Goal: Task Accomplishment & Management: Manage account settings

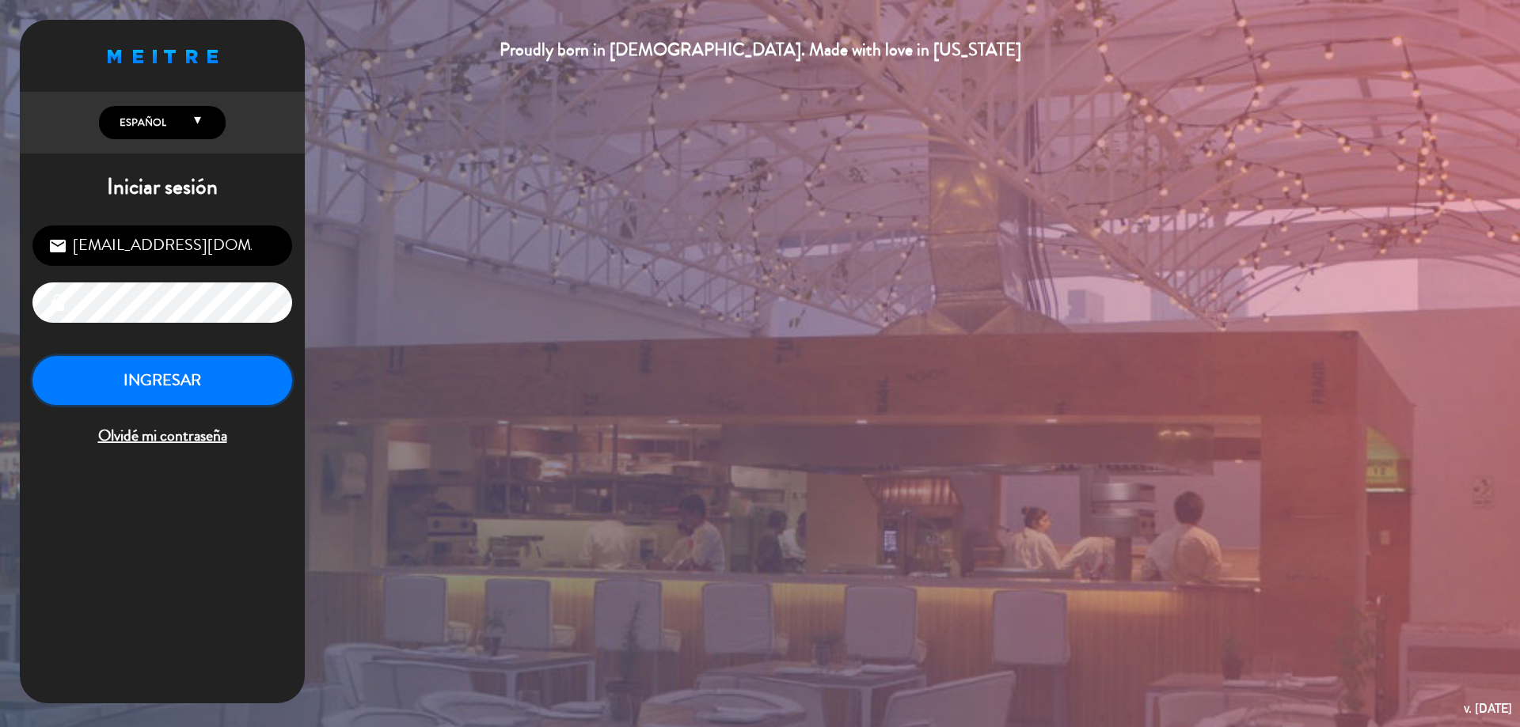
click at [118, 387] on button "INGRESAR" at bounding box center [162, 381] width 260 height 50
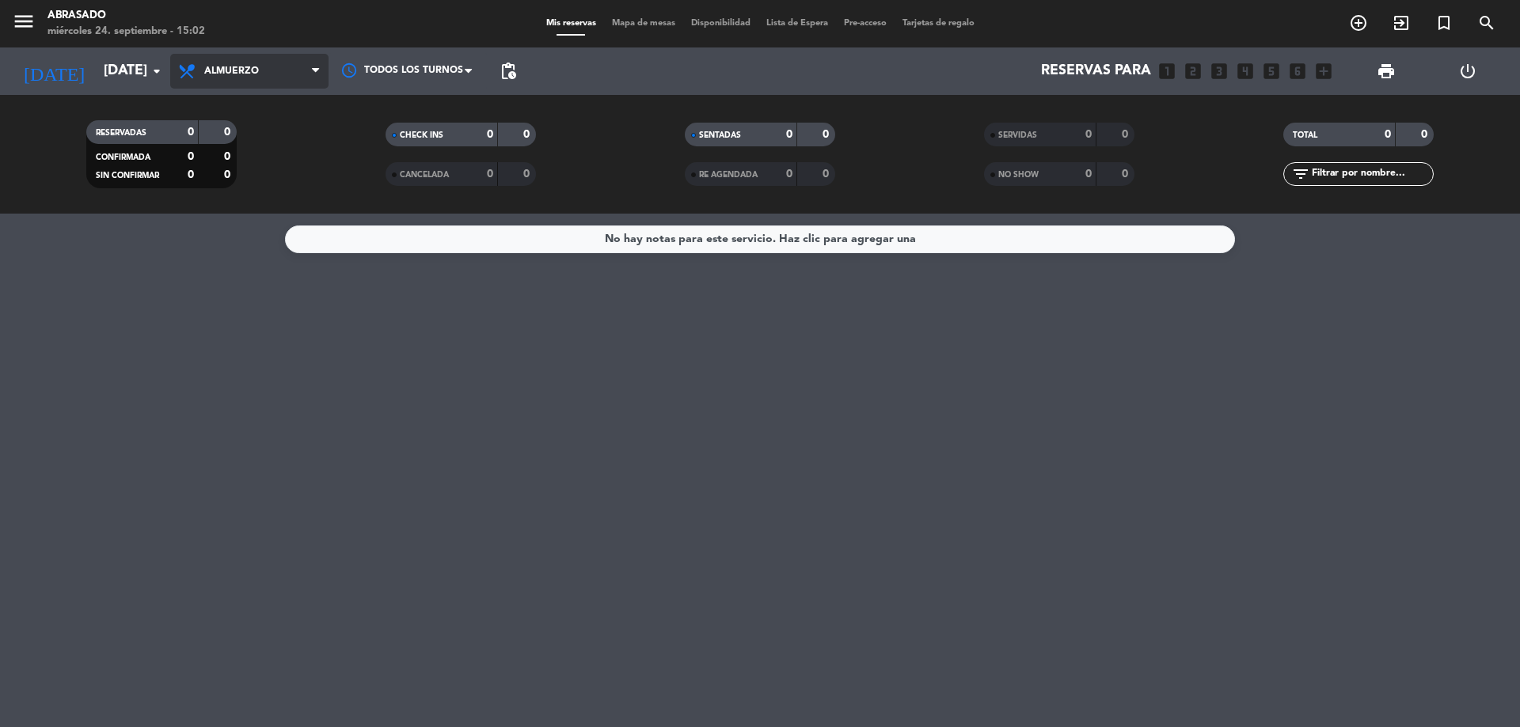
click at [264, 70] on span "Almuerzo" at bounding box center [249, 71] width 158 height 35
click at [195, 242] on ng-component "menu Abrasado miércoles 24. septiembre - 15:02 Mis reservas Mapa de mesas Dispo…" at bounding box center [760, 363] width 1520 height 727
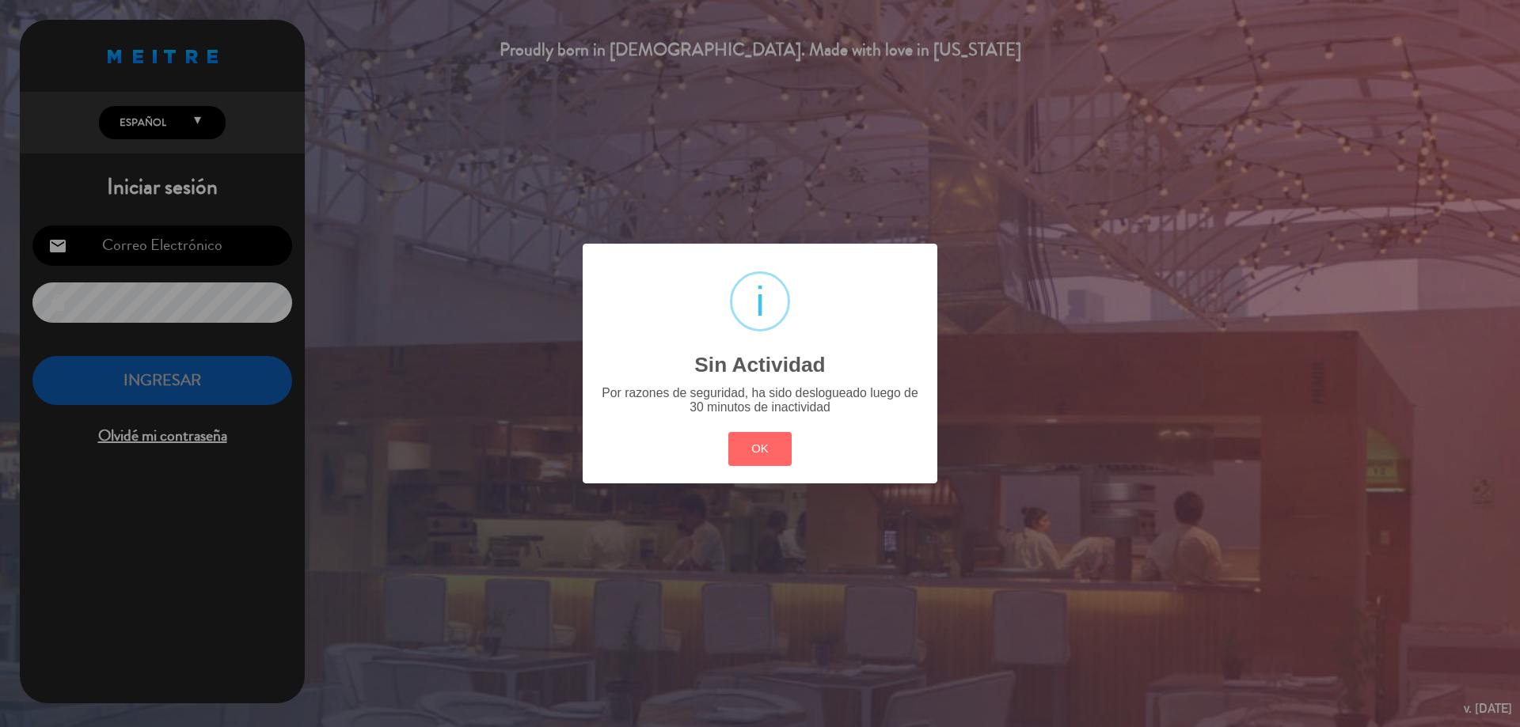
type input "[EMAIL_ADDRESS][DOMAIN_NAME]"
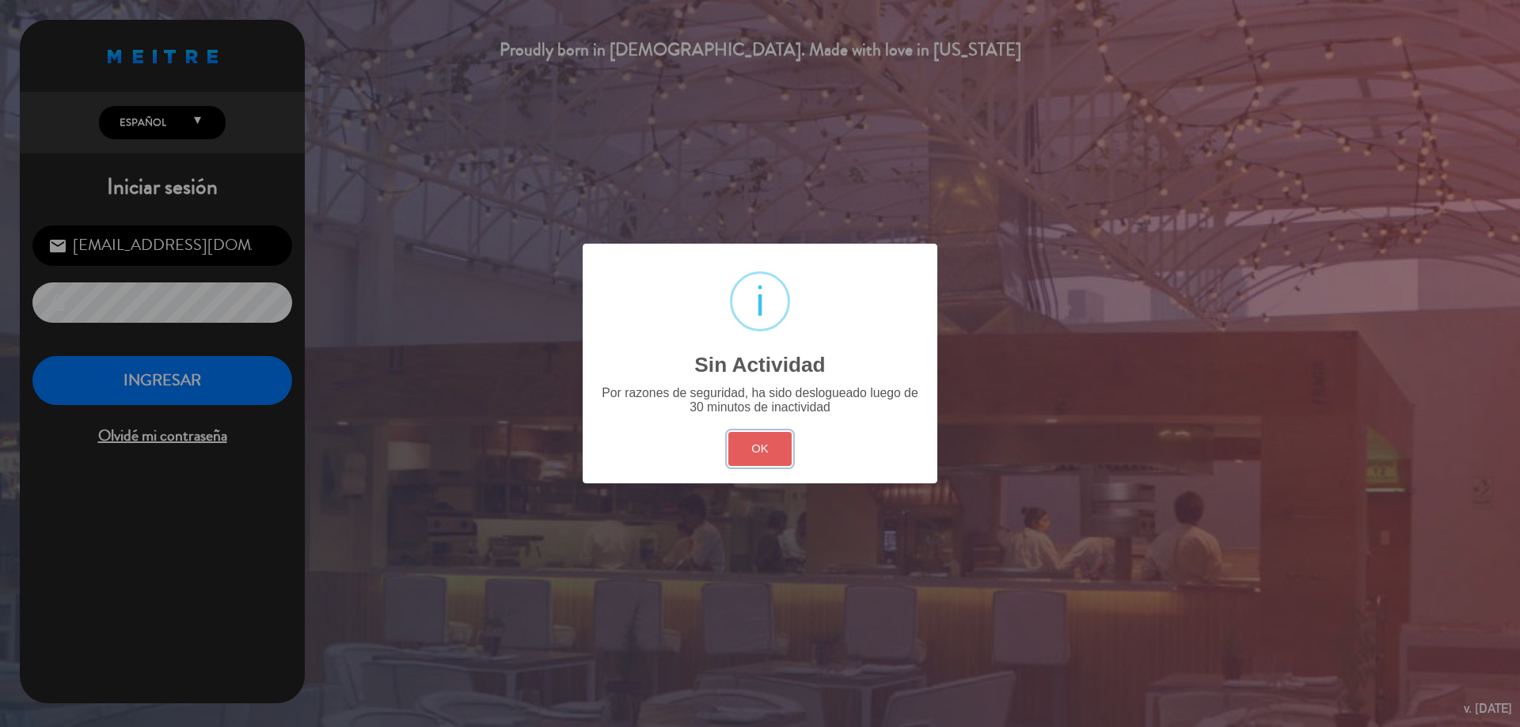
click at [767, 443] on button "OK" at bounding box center [760, 449] width 64 height 34
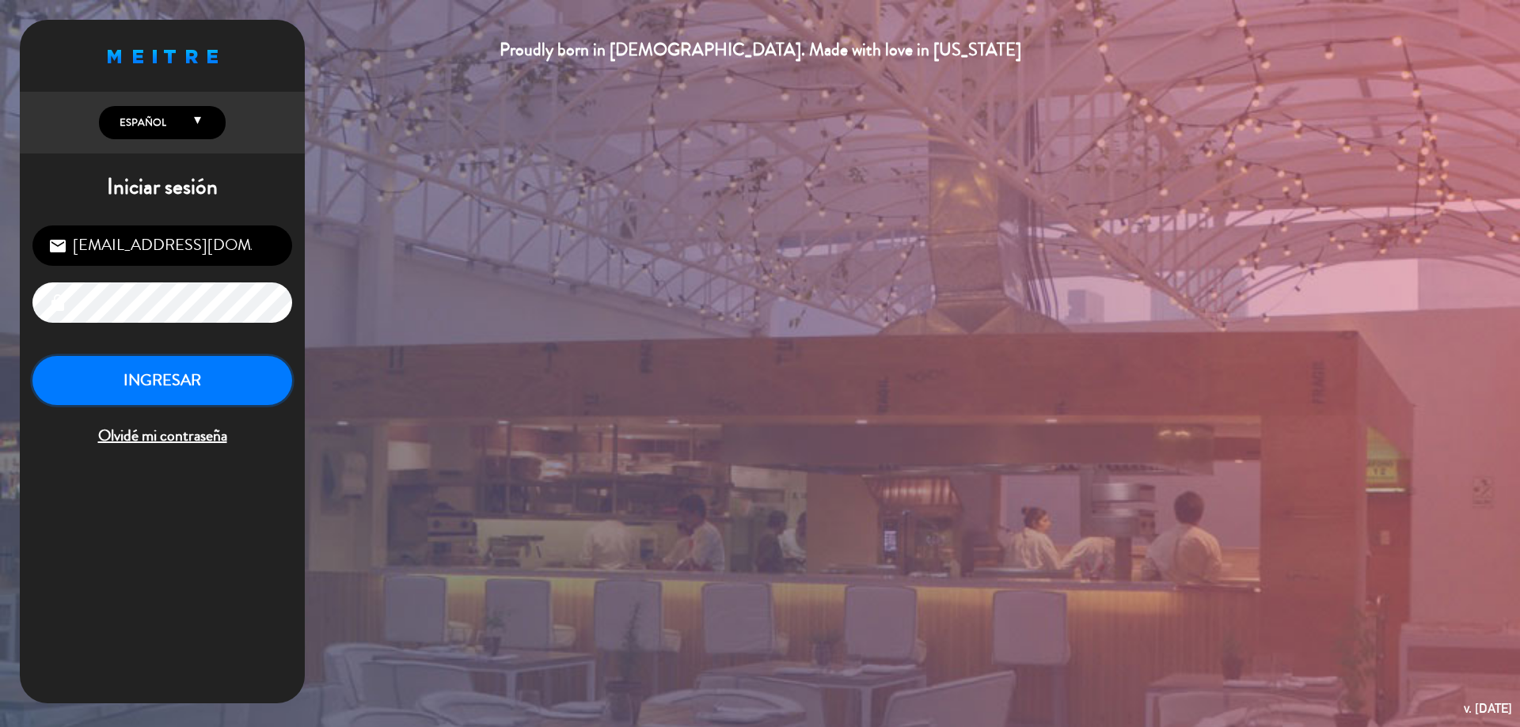
click at [229, 389] on button "INGRESAR" at bounding box center [162, 381] width 260 height 50
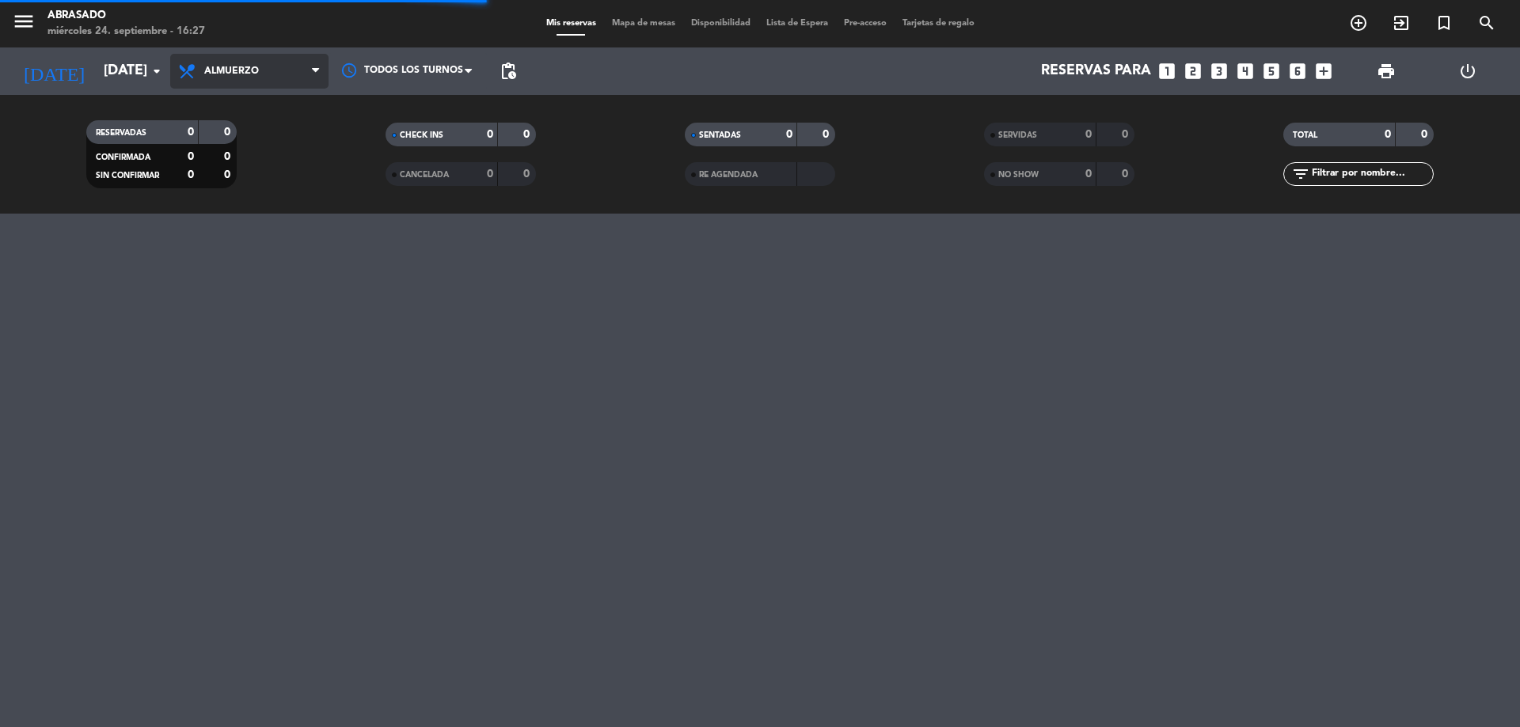
click at [218, 70] on span "Almuerzo" at bounding box center [231, 71] width 55 height 11
click at [231, 241] on div "menu Abrasado miércoles 24. septiembre - 16:27 Mis reservas Mapa de mesas Dispo…" at bounding box center [760, 363] width 1520 height 727
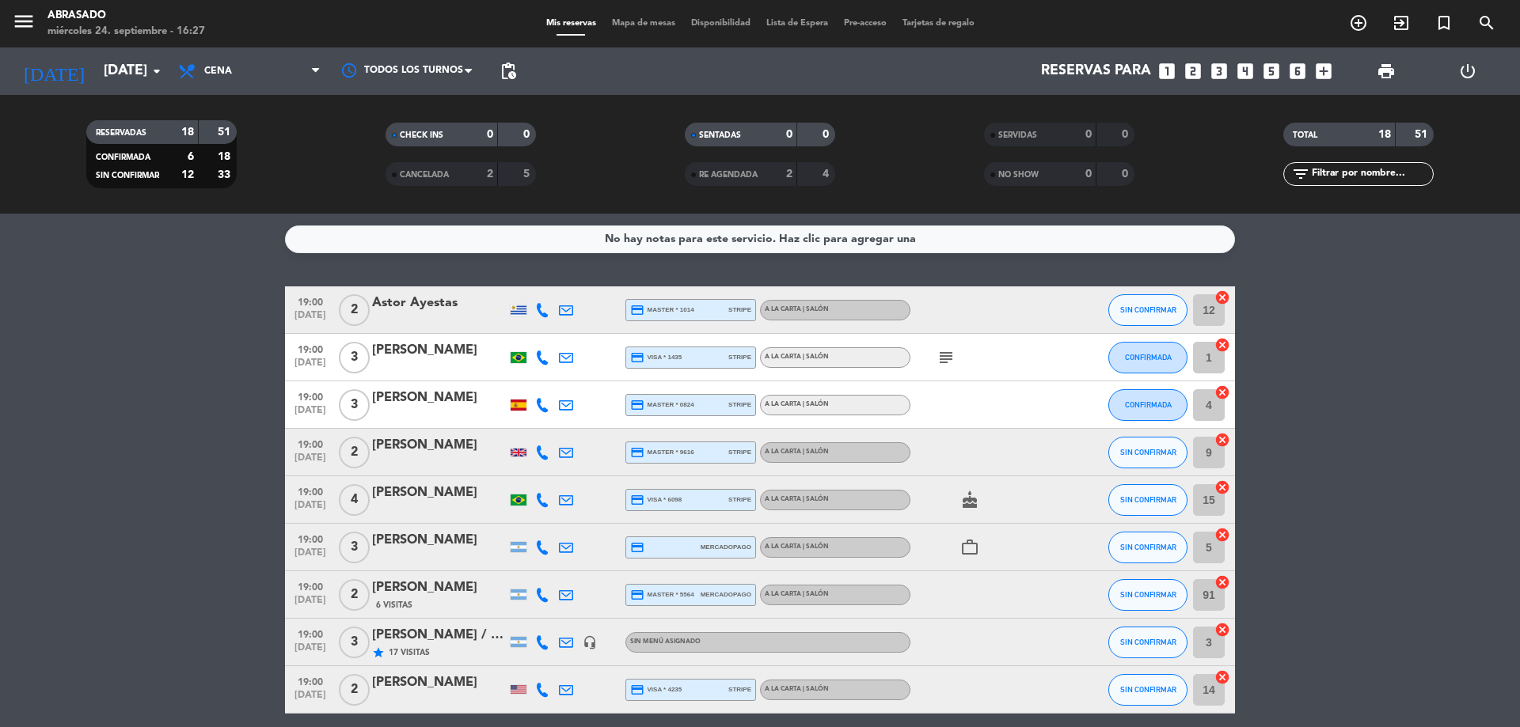
click at [941, 361] on icon "subject" at bounding box center [945, 357] width 19 height 19
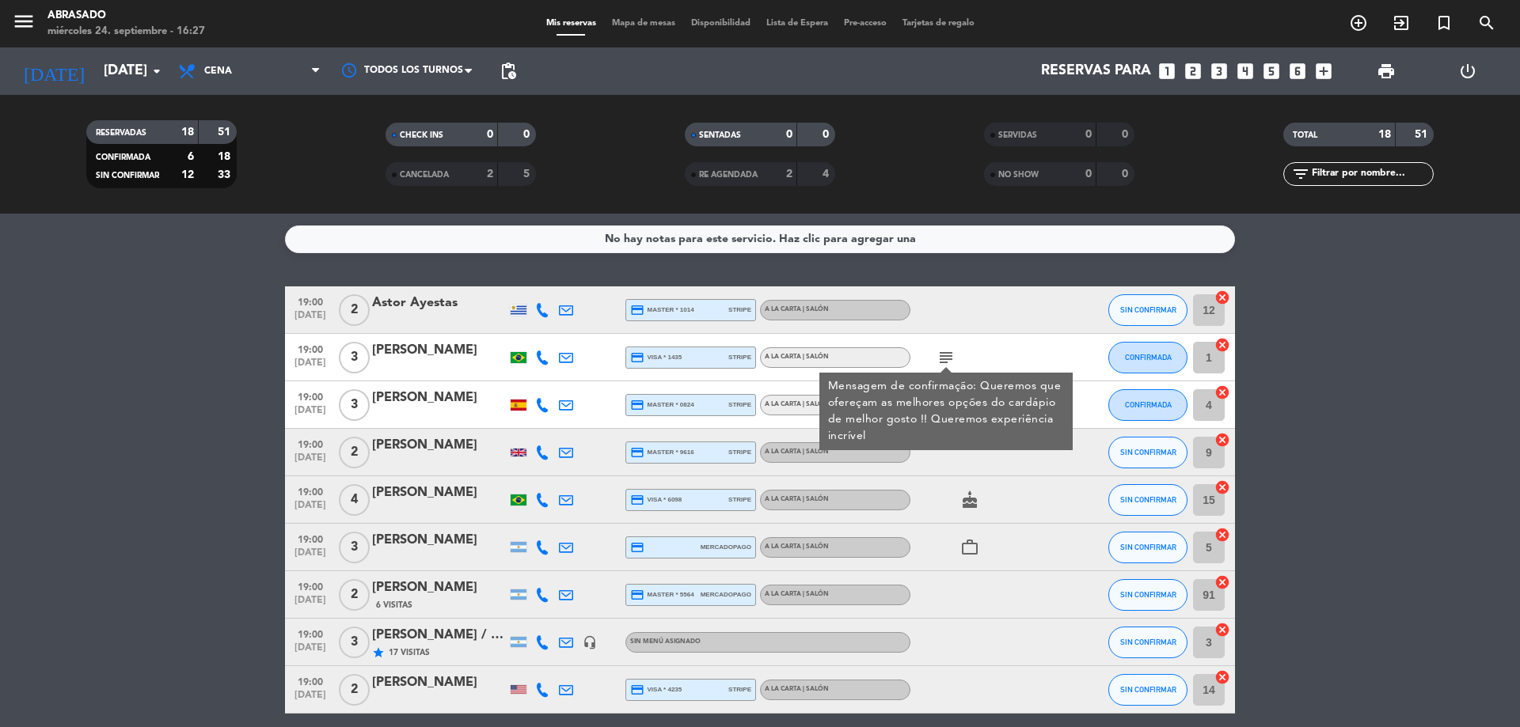
drag, startPoint x: 190, startPoint y: 342, endPoint x: 194, endPoint y: 268, distance: 74.5
click at [194, 267] on div "No hay notas para este servicio. Haz clic para agregar una 19:00 [DATE] 2 Astor…" at bounding box center [760, 471] width 1520 height 514
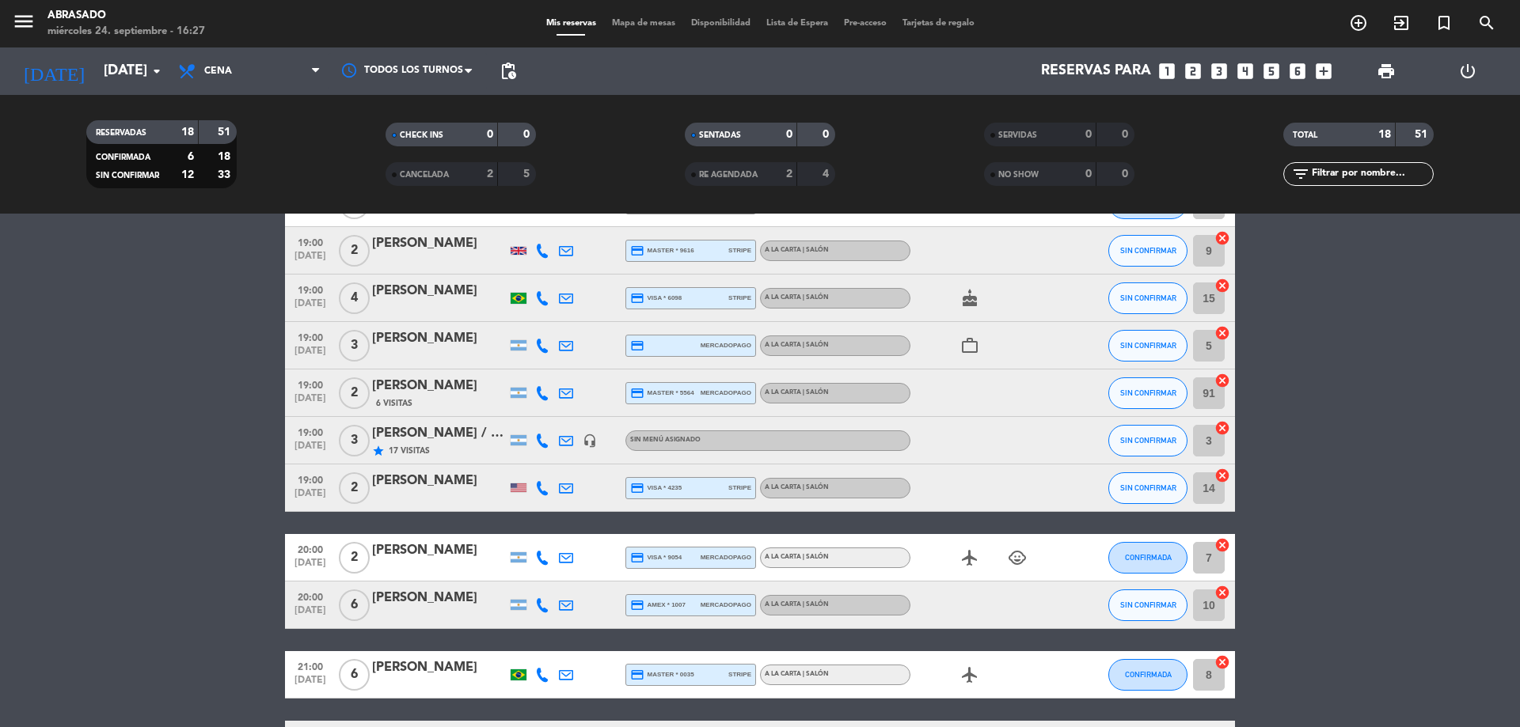
drag, startPoint x: 216, startPoint y: 425, endPoint x: 245, endPoint y: 498, distance: 78.2
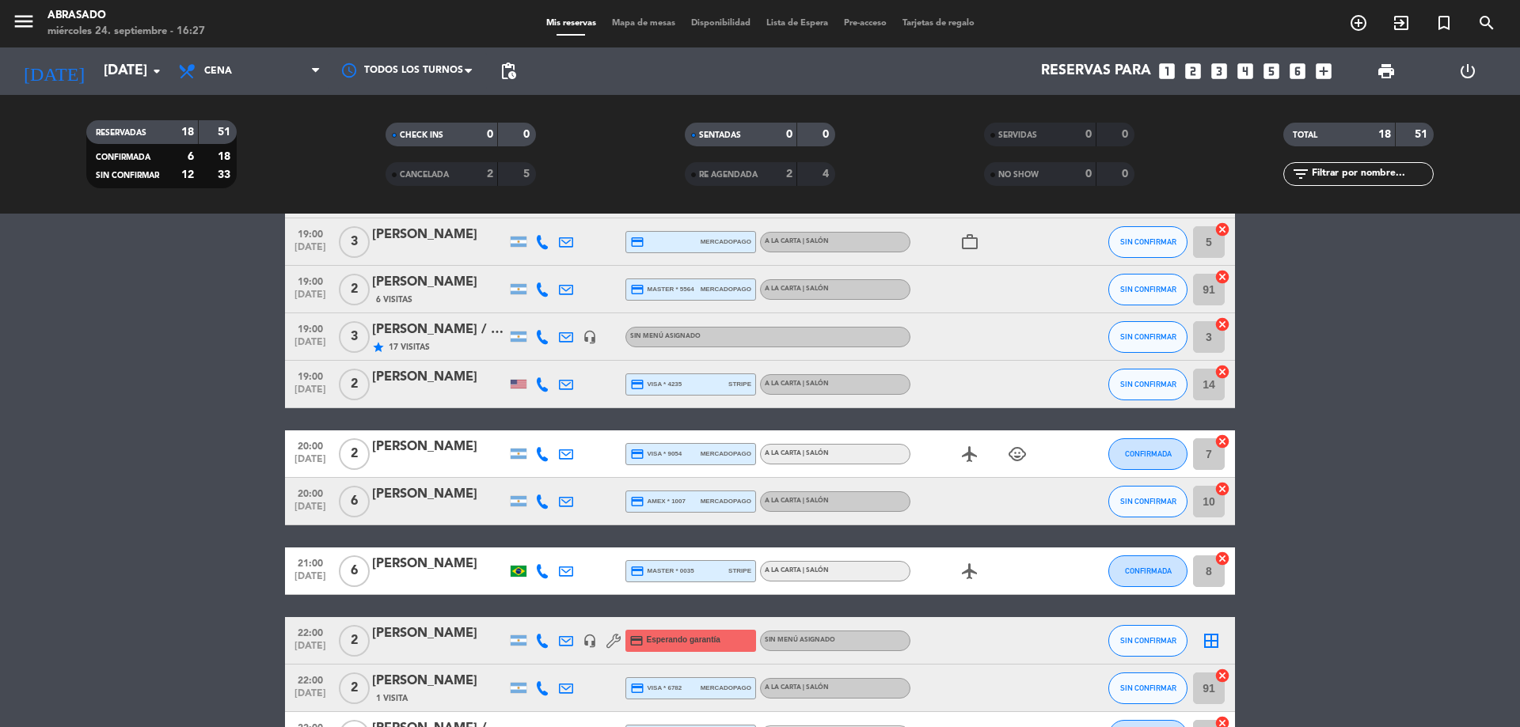
drag, startPoint x: 183, startPoint y: 415, endPoint x: 184, endPoint y: 460, distance: 45.1
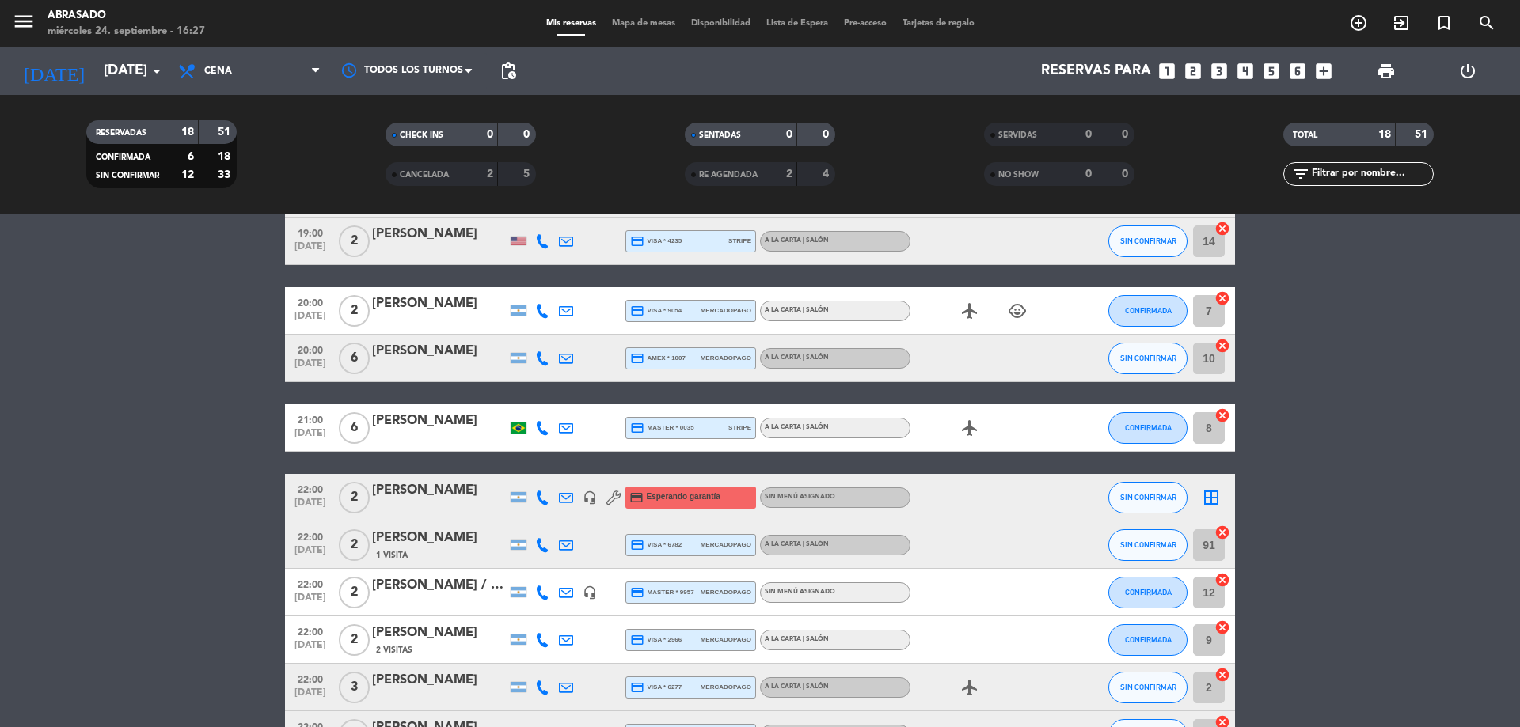
drag, startPoint x: 183, startPoint y: 457, endPoint x: 186, endPoint y: 518, distance: 61.0
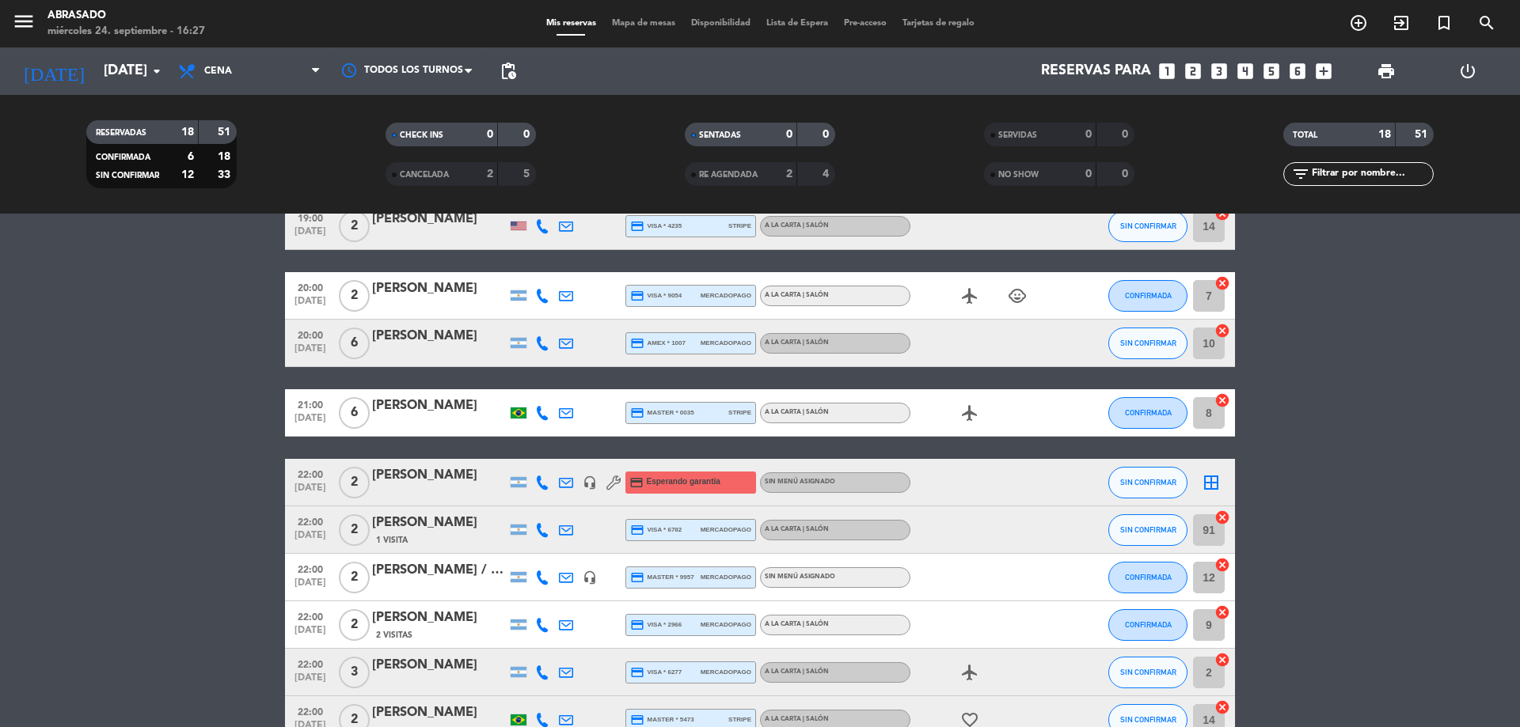
click at [186, 517] on bookings-row "19:00 [DATE] 2 Astor Ayestas credit_card master * 1014 stripe A la carta | Saló…" at bounding box center [760, 283] width 1520 height 921
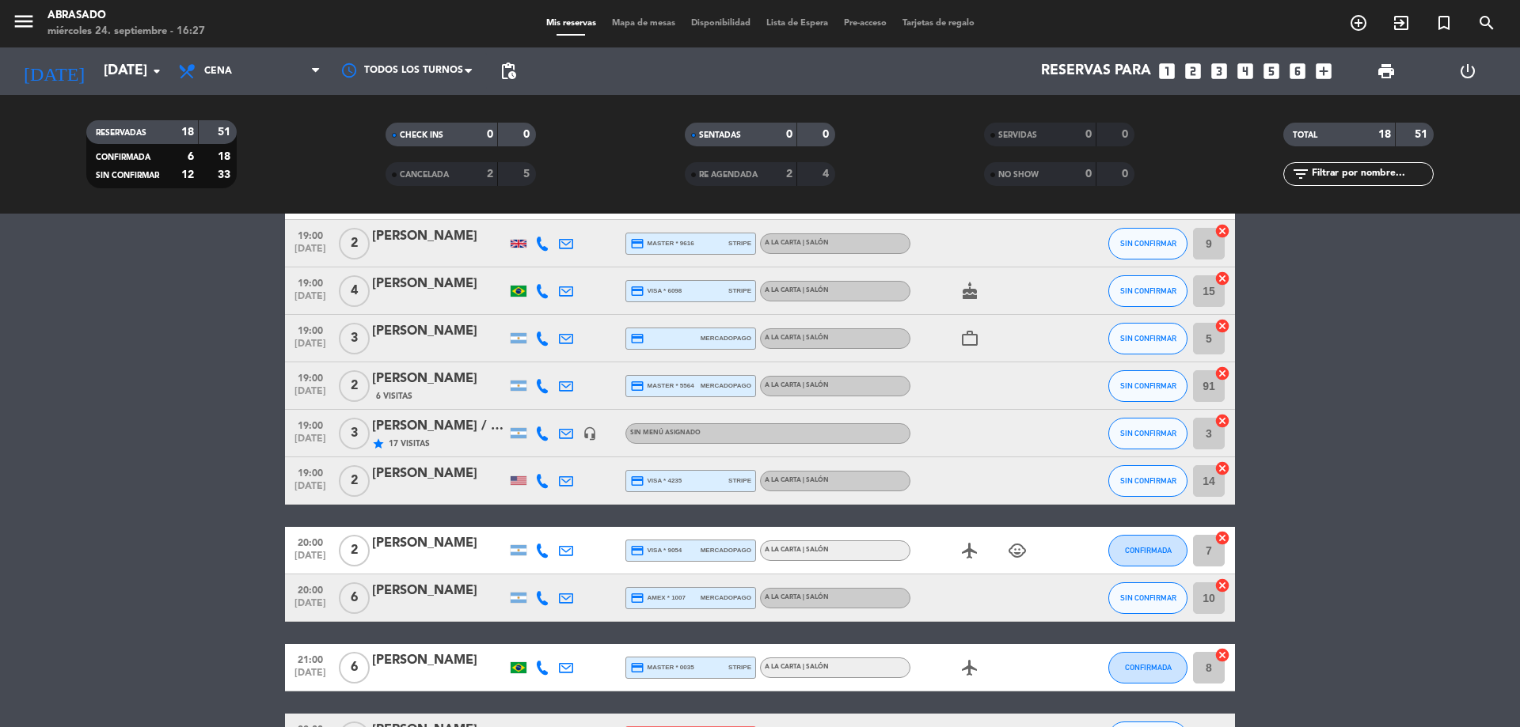
scroll to position [0, 0]
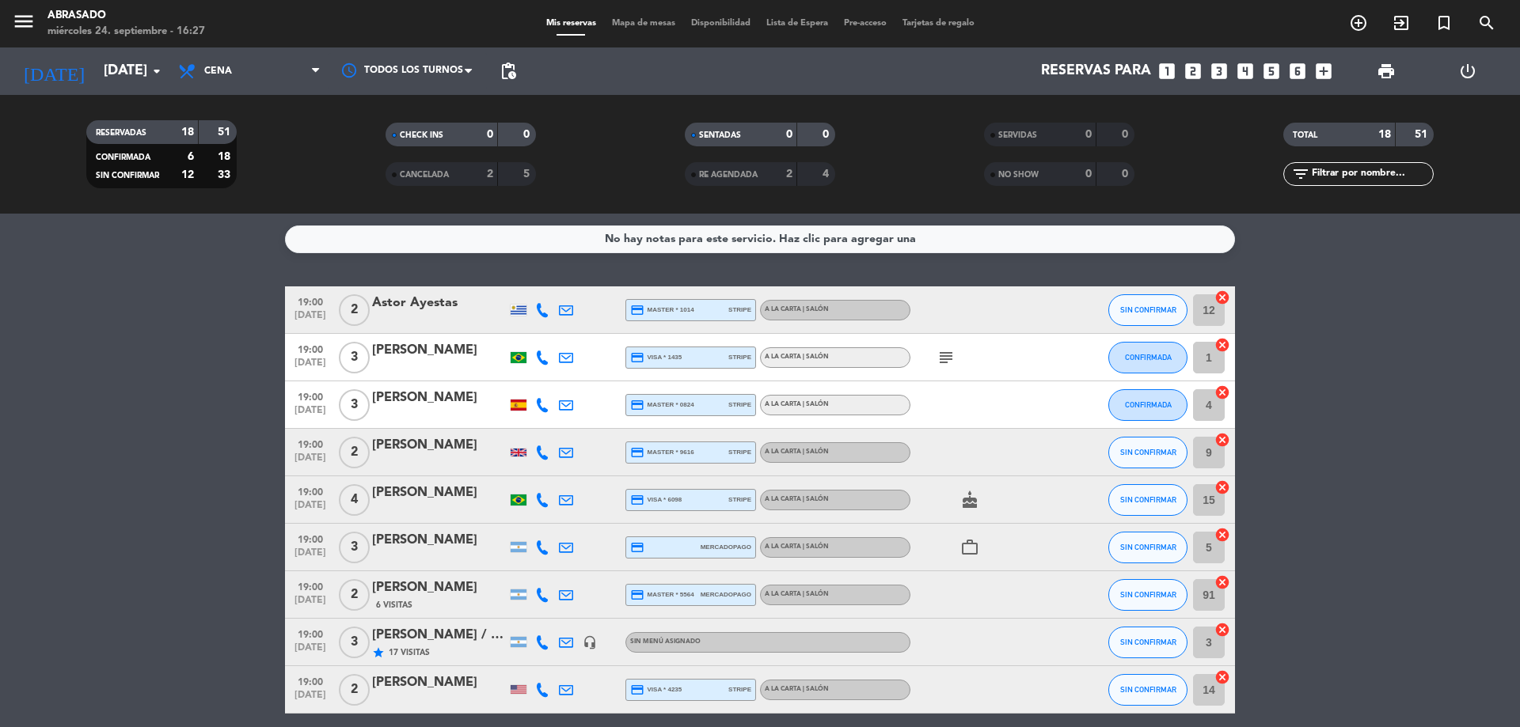
drag, startPoint x: 163, startPoint y: 379, endPoint x: 317, endPoint y: 310, distance: 169.0
click at [949, 359] on icon "subject" at bounding box center [945, 357] width 19 height 19
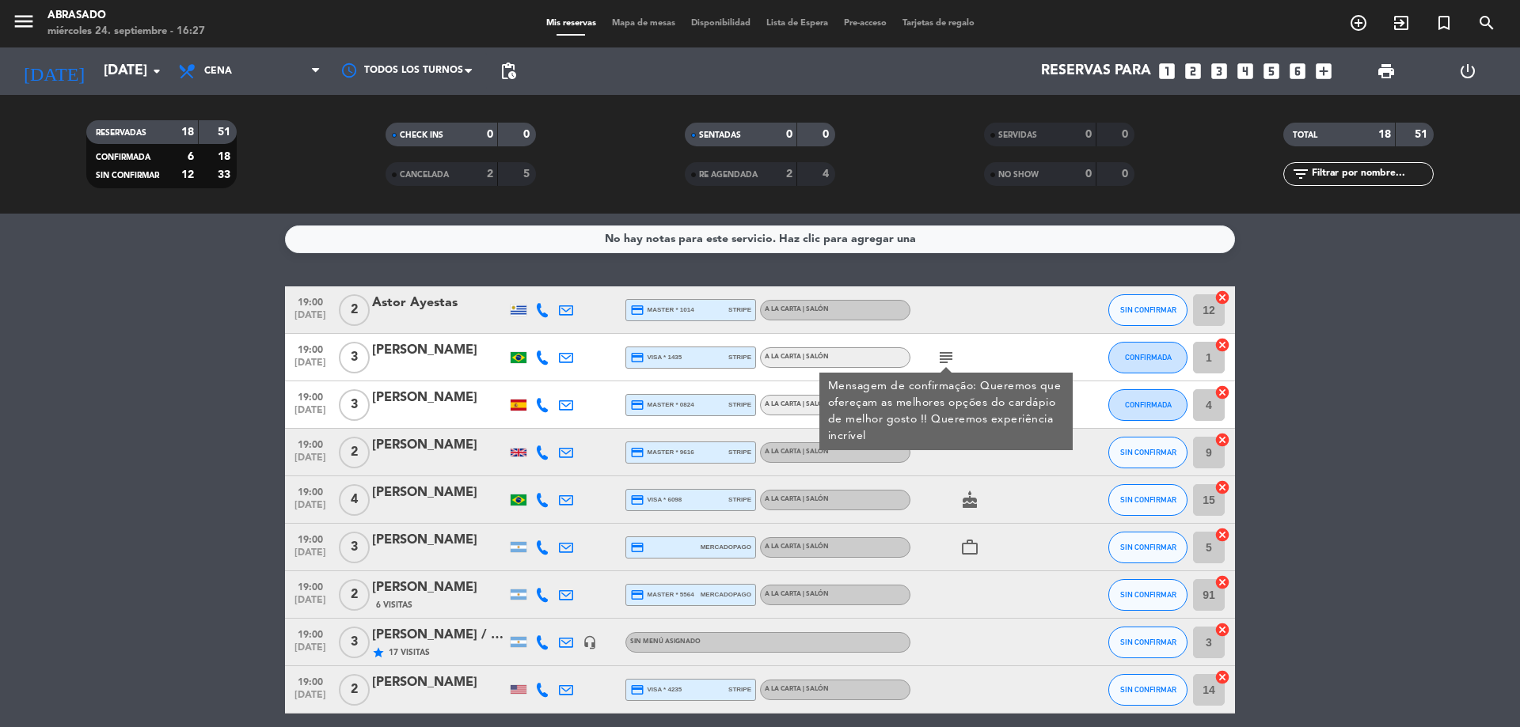
drag, startPoint x: 157, startPoint y: 324, endPoint x: 165, endPoint y: 320, distance: 9.6
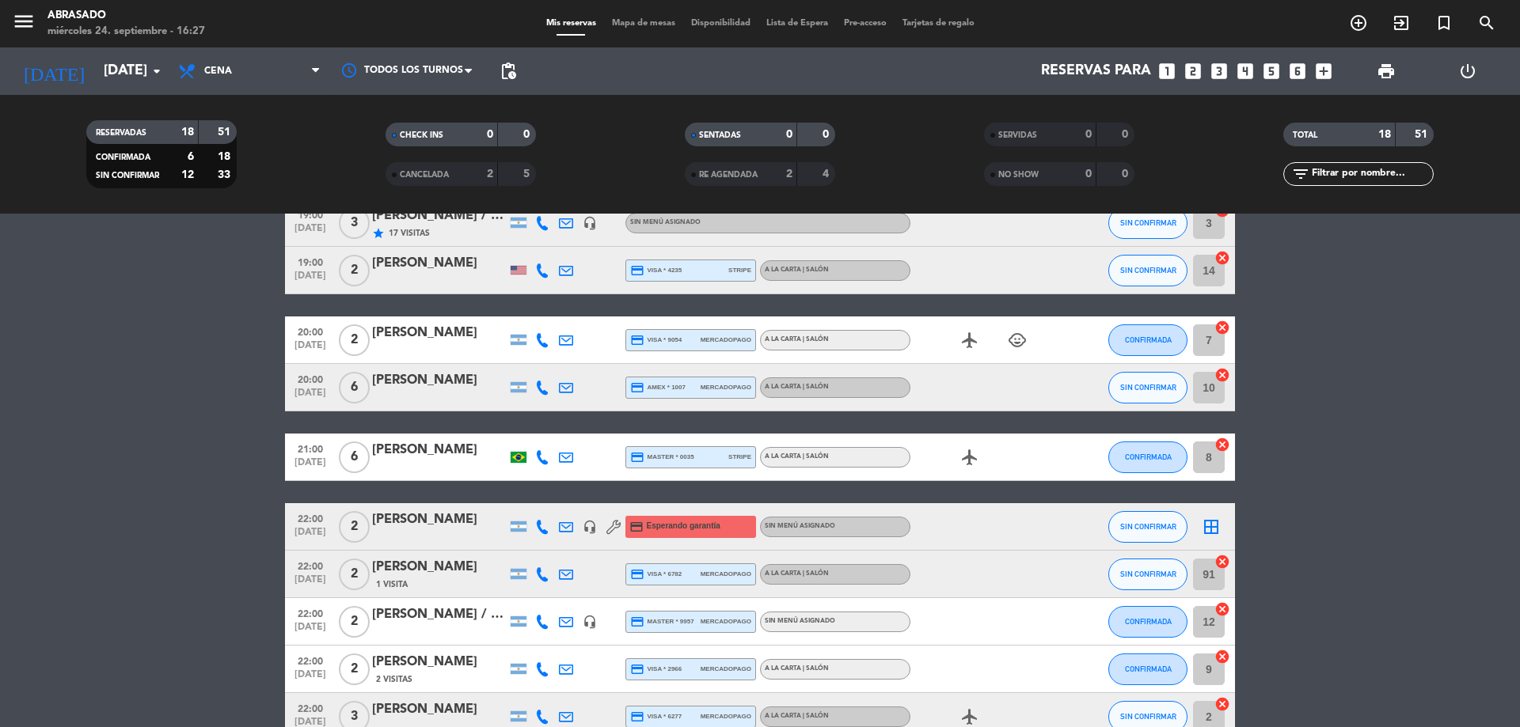
scroll to position [560, 0]
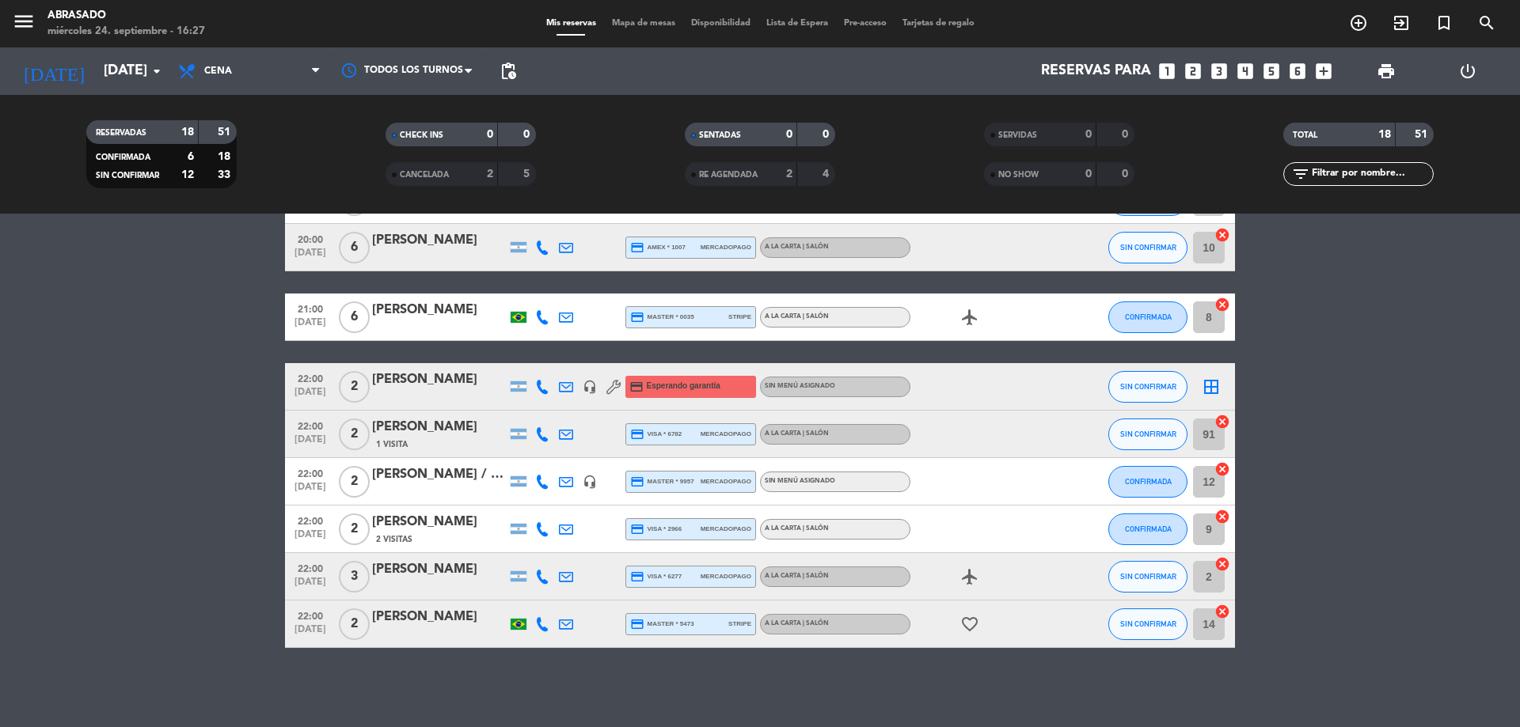
drag, startPoint x: 192, startPoint y: 431, endPoint x: 209, endPoint y: 554, distance: 124.7
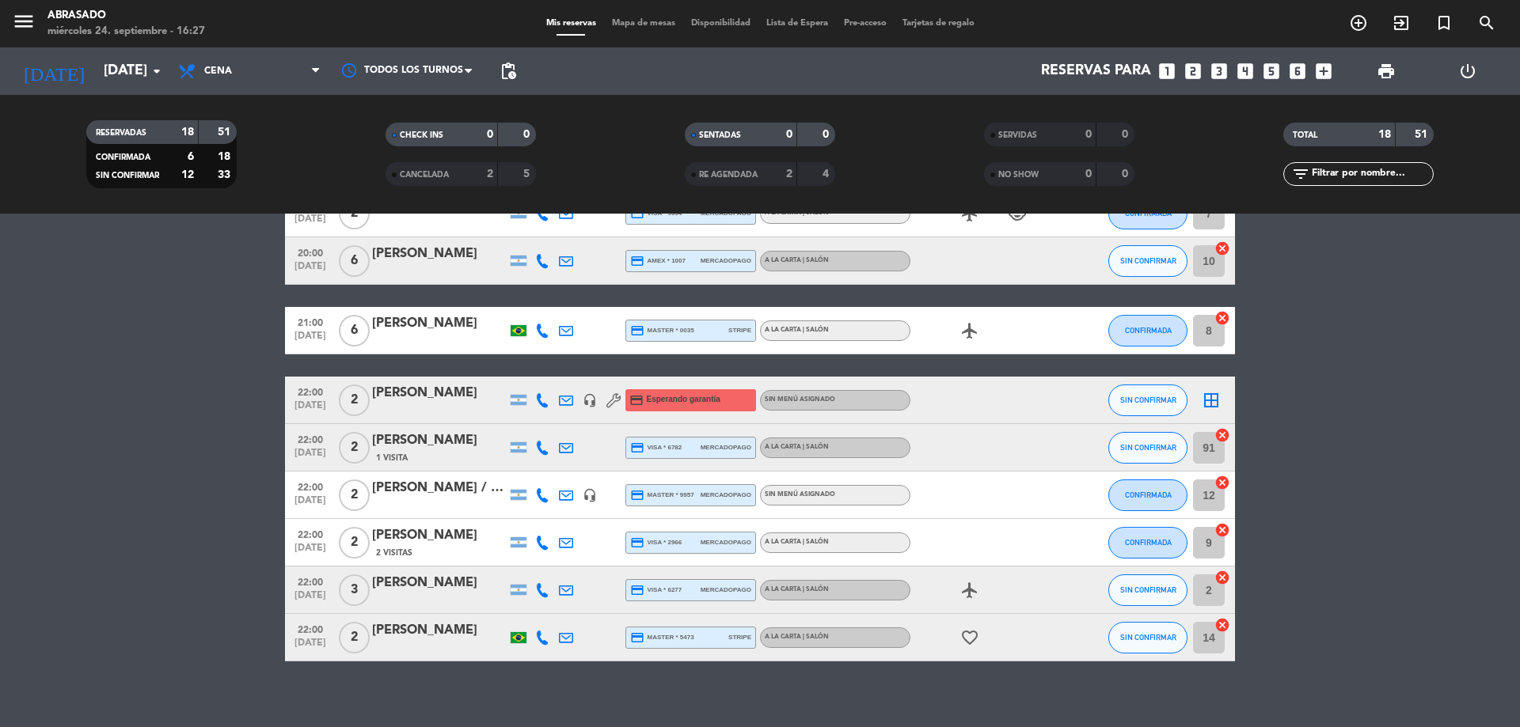
drag, startPoint x: 245, startPoint y: 472, endPoint x: 260, endPoint y: 435, distance: 39.4
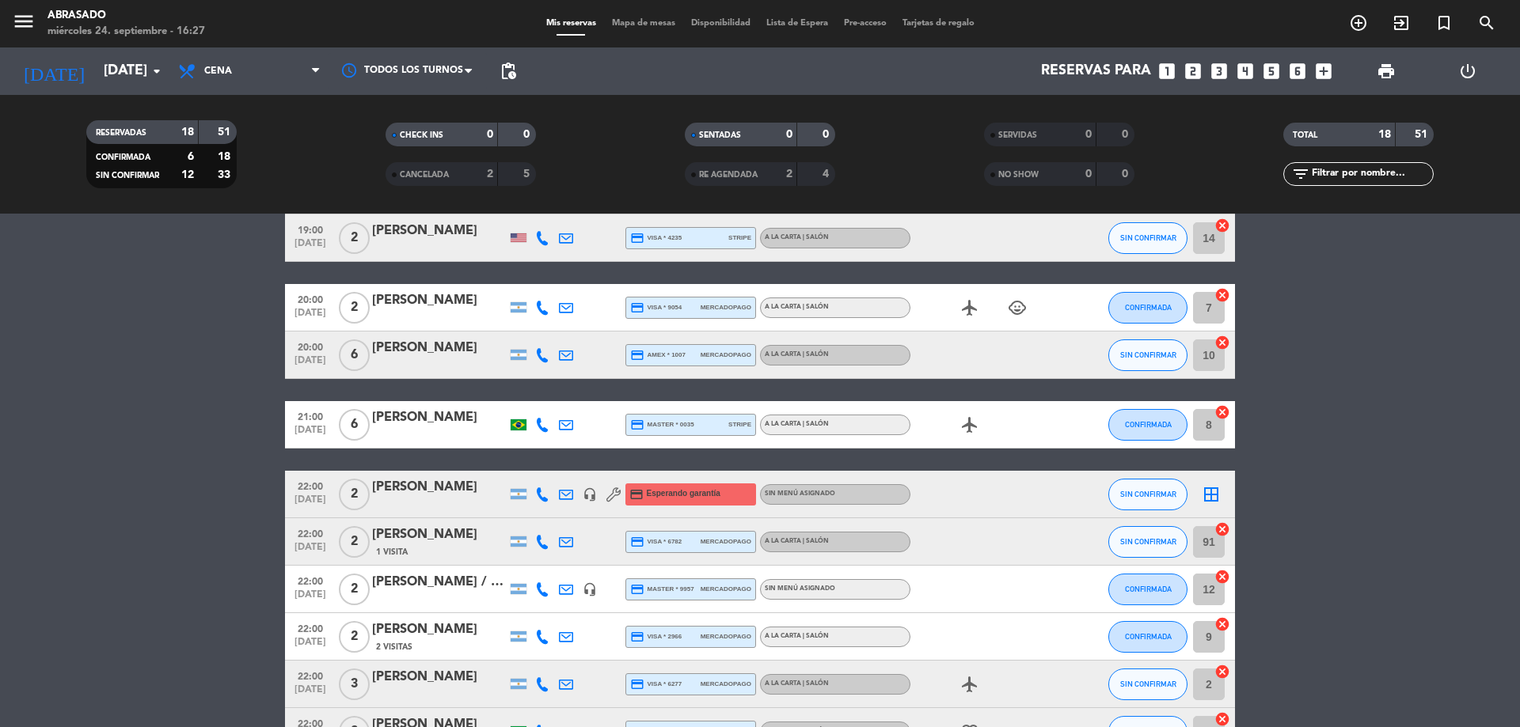
drag, startPoint x: 235, startPoint y: 443, endPoint x: 237, endPoint y: 394, distance: 49.1
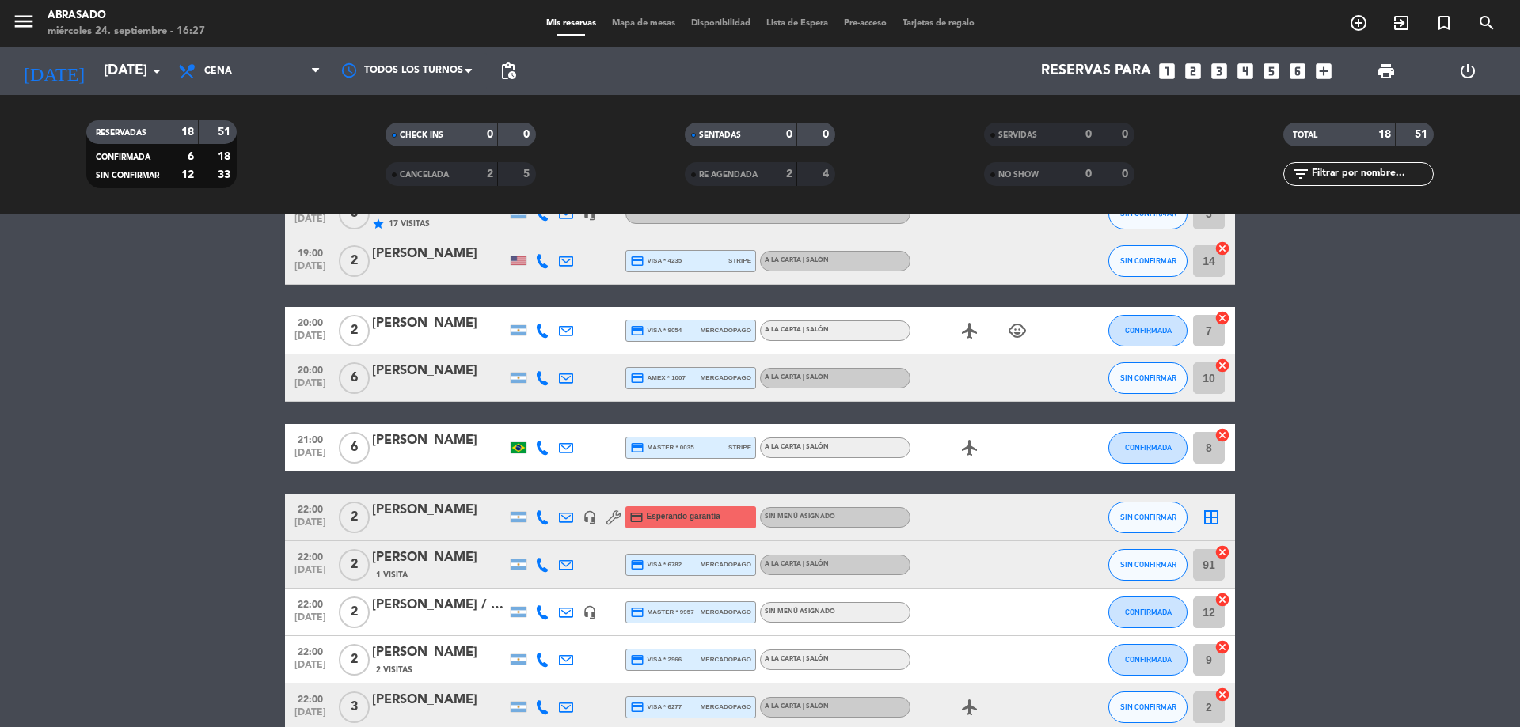
click at [400, 422] on div "19:00 [DATE] 2 Astor Ayestas credit_card master * 1014 stripe A la carta | Saló…" at bounding box center [760, 318] width 950 height 921
click at [408, 444] on div "[PERSON_NAME]" at bounding box center [439, 441] width 135 height 21
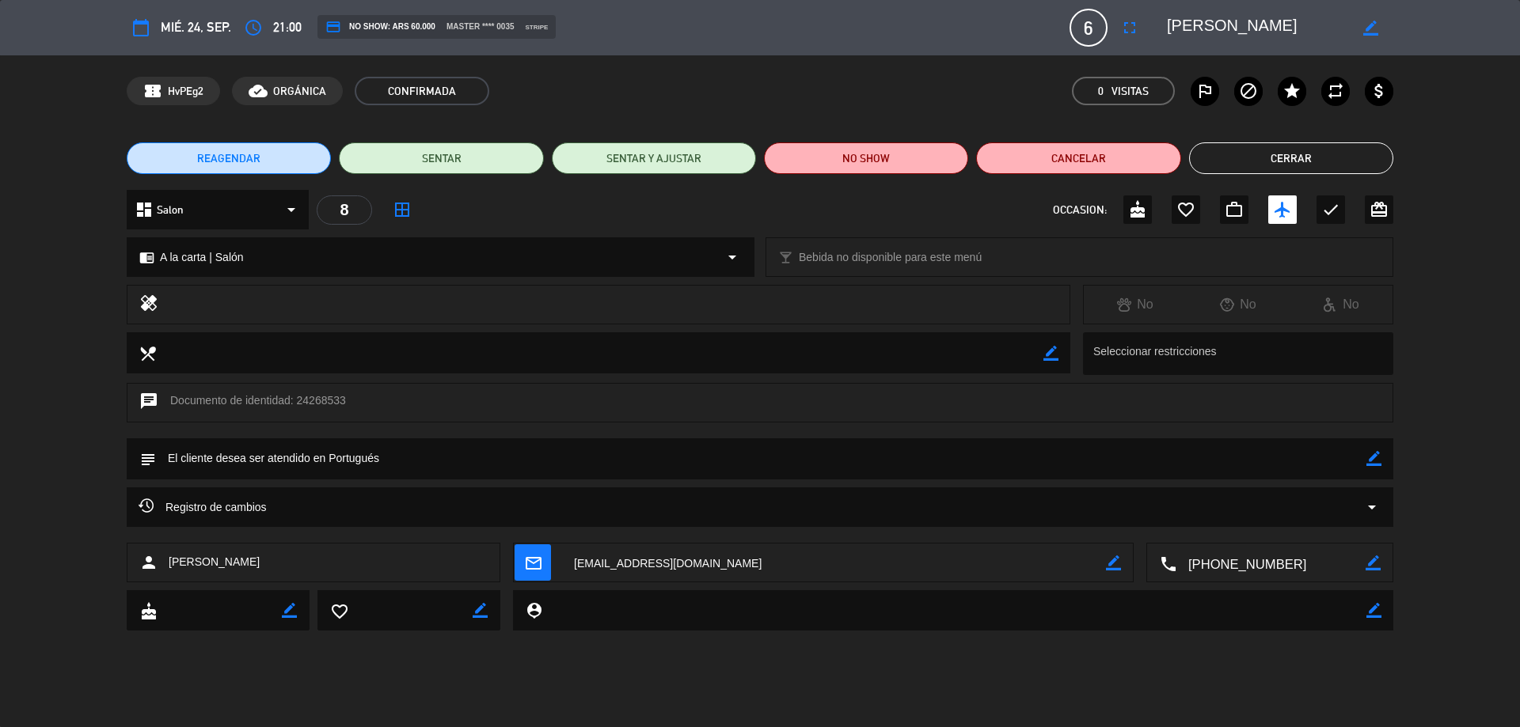
drag, startPoint x: 1283, startPoint y: 163, endPoint x: 1275, endPoint y: 177, distance: 15.6
click at [1283, 164] on button "Cerrar" at bounding box center [1291, 158] width 204 height 32
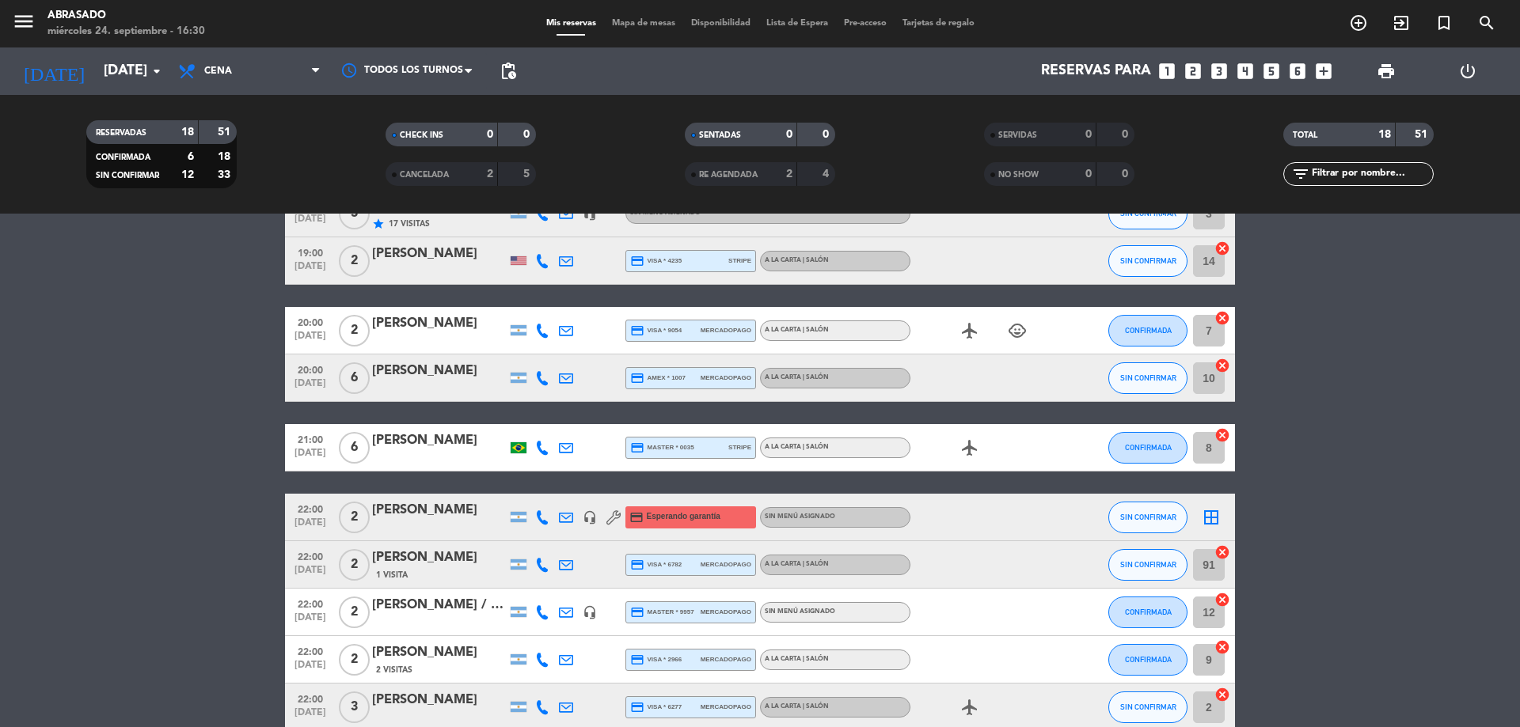
click at [1480, 370] on bookings-row "19:00 [DATE] 2 Astor Ayestas credit_card master * 1014 stripe A la carta | Saló…" at bounding box center [760, 318] width 1520 height 921
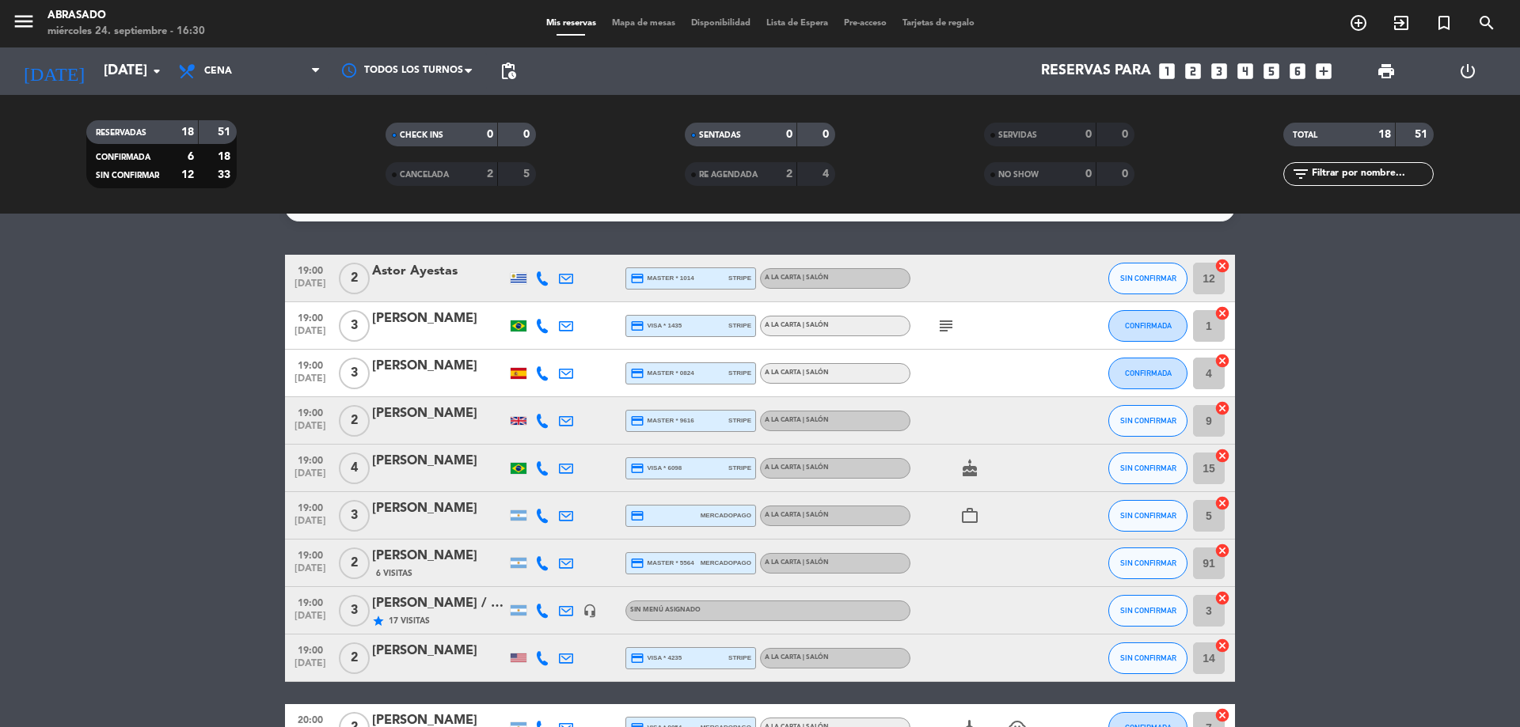
scroll to position [17, 0]
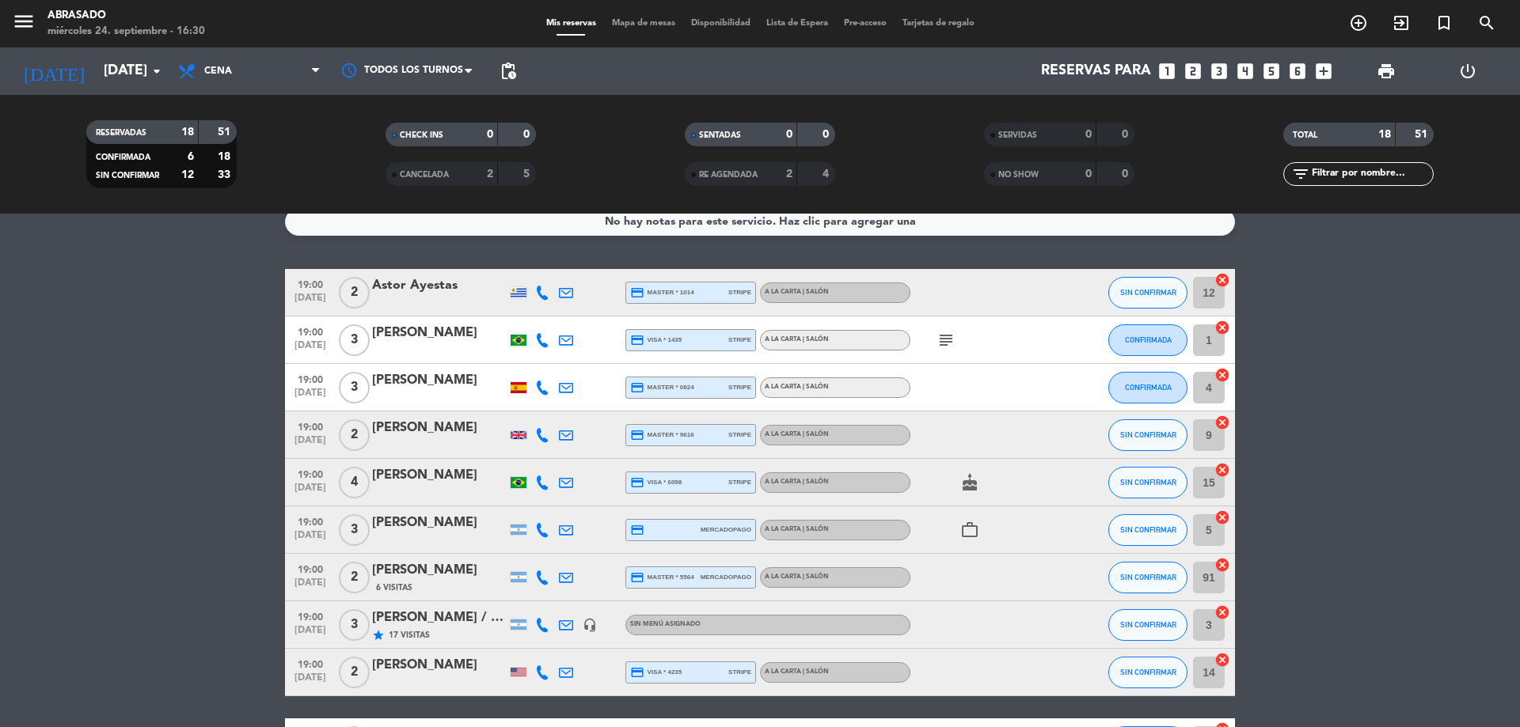
click at [424, 629] on span "17 Visitas" at bounding box center [409, 635] width 41 height 13
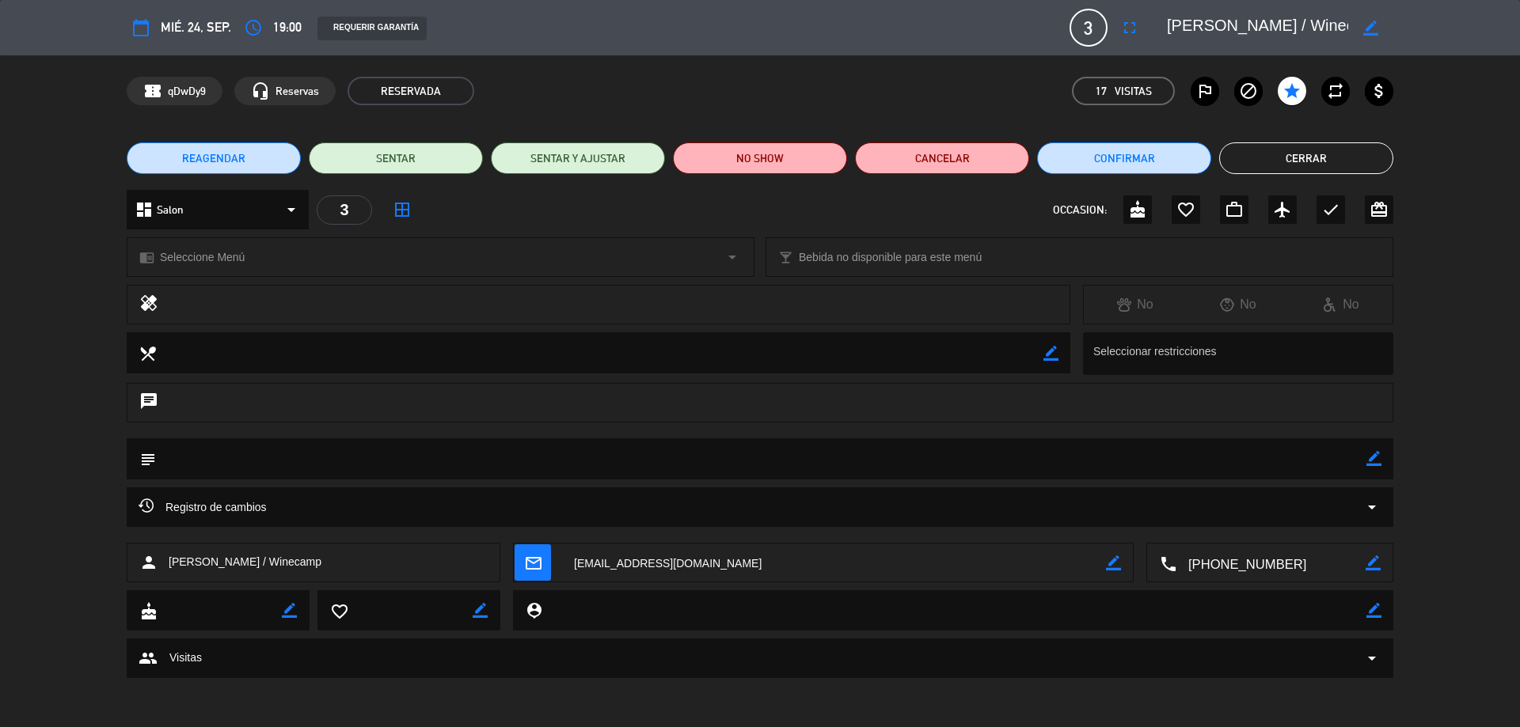
drag, startPoint x: 1374, startPoint y: 459, endPoint x: 1362, endPoint y: 464, distance: 12.8
click at [1373, 459] on icon "border_color" at bounding box center [1373, 458] width 15 height 15
click at [1343, 463] on textarea at bounding box center [761, 459] width 1210 height 40
type textarea "M.Aniversario-NO PAGAN-2pax intolerantes a la lactosa-Portugués"
drag, startPoint x: 1370, startPoint y: 462, endPoint x: 1347, endPoint y: 504, distance: 47.8
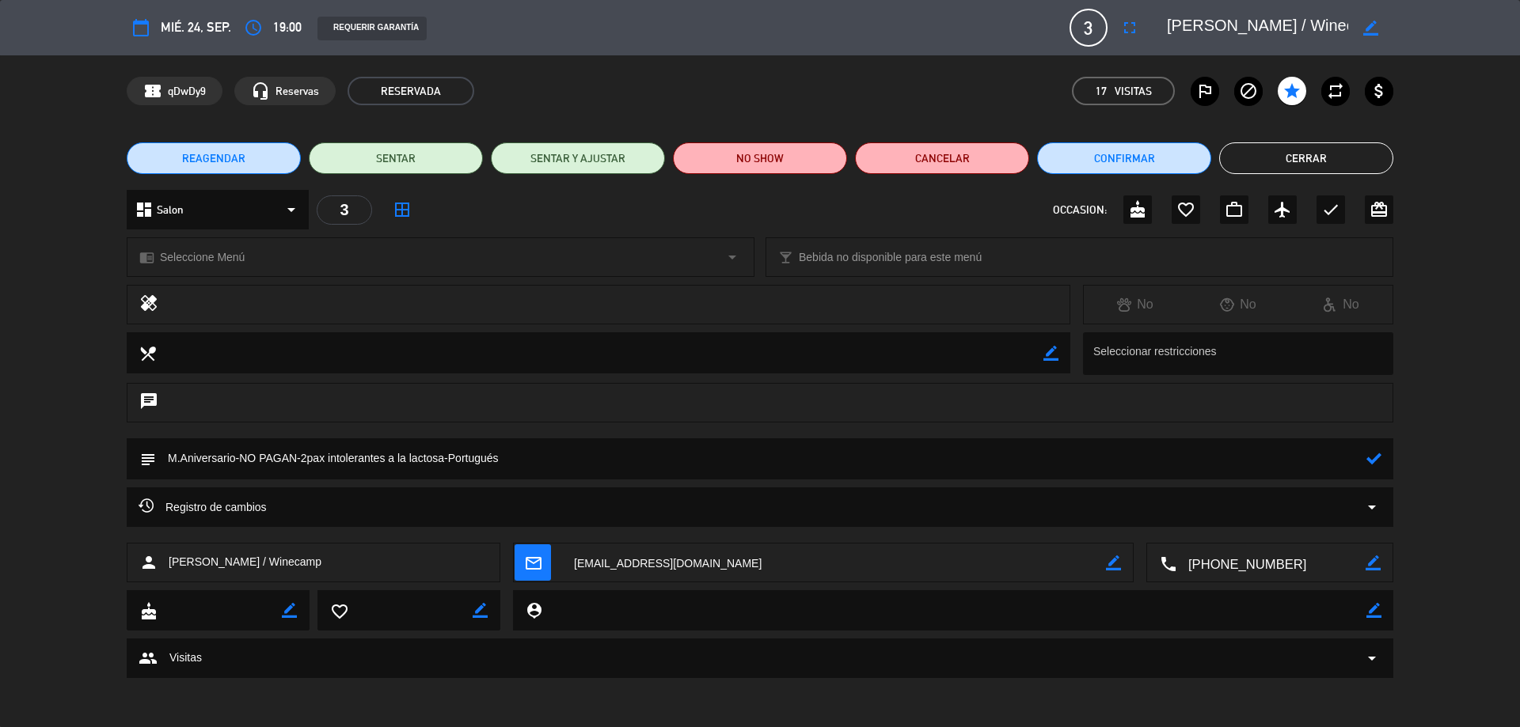
click at [1371, 464] on icon at bounding box center [1373, 458] width 15 height 15
click at [1328, 156] on button "Cerrar" at bounding box center [1306, 158] width 174 height 32
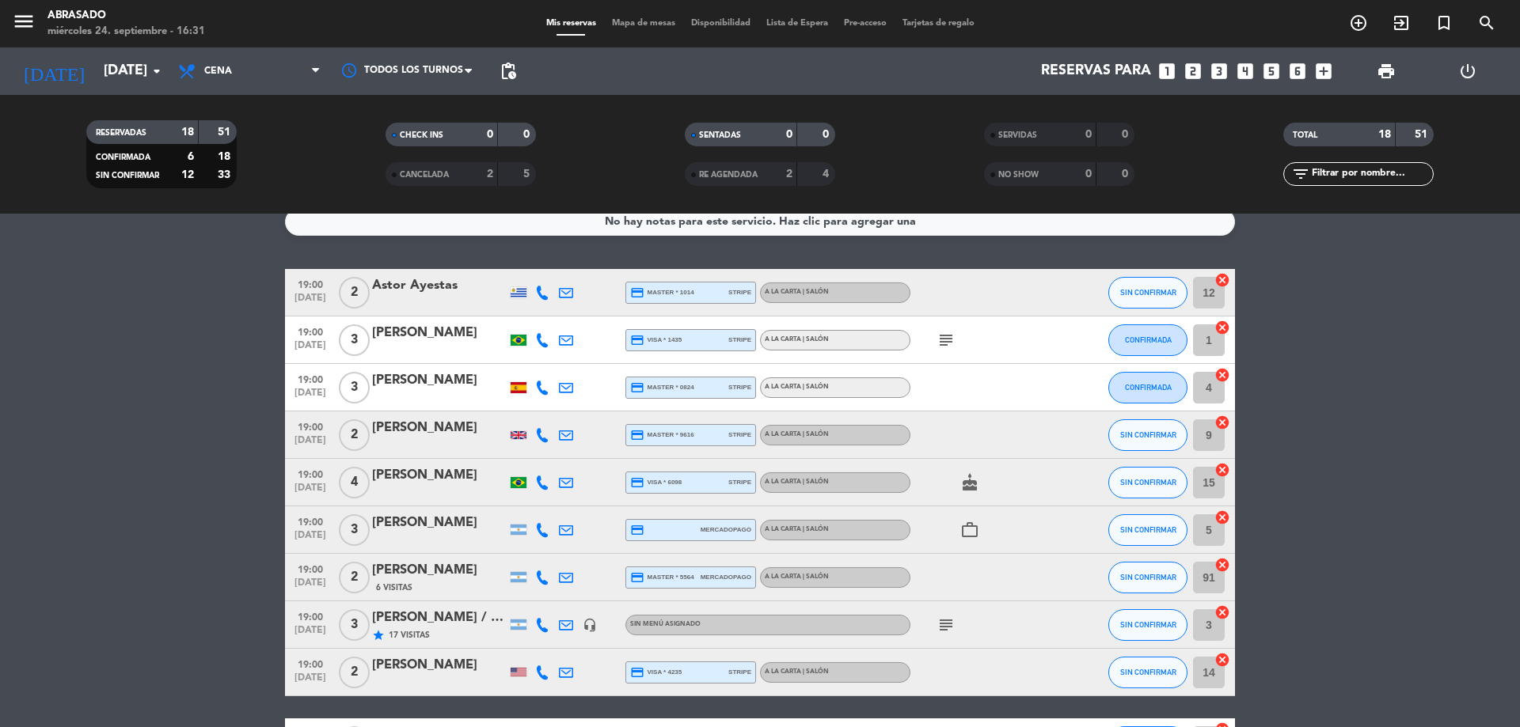
click at [468, 437] on div "[PERSON_NAME]" at bounding box center [439, 428] width 135 height 21
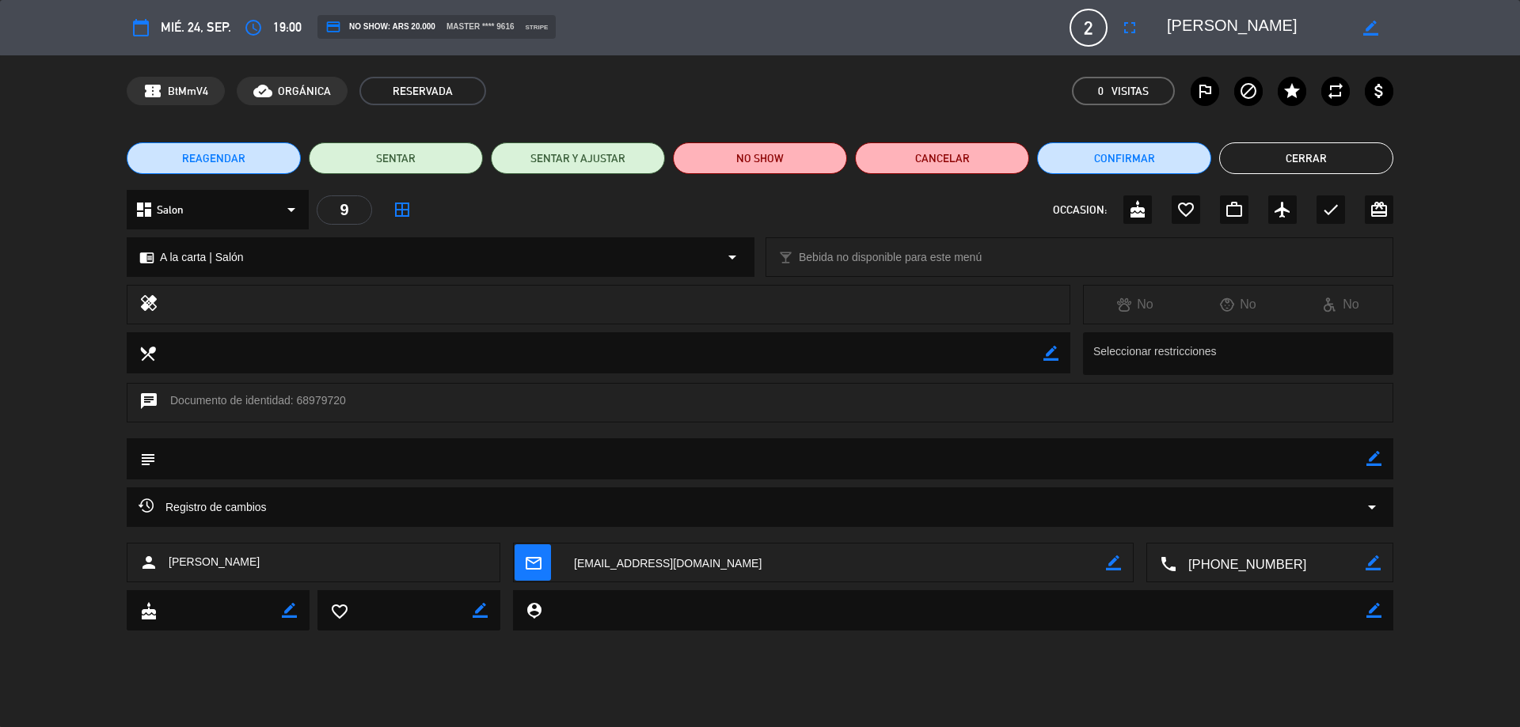
drag, startPoint x: 1369, startPoint y: 458, endPoint x: 1326, endPoint y: 464, distance: 43.2
click at [1368, 458] on icon "border_color" at bounding box center [1373, 458] width 15 height 15
click at [1326, 464] on textarea at bounding box center [761, 459] width 1210 height 40
type textarea "inglés"
click at [1375, 457] on icon at bounding box center [1373, 458] width 15 height 15
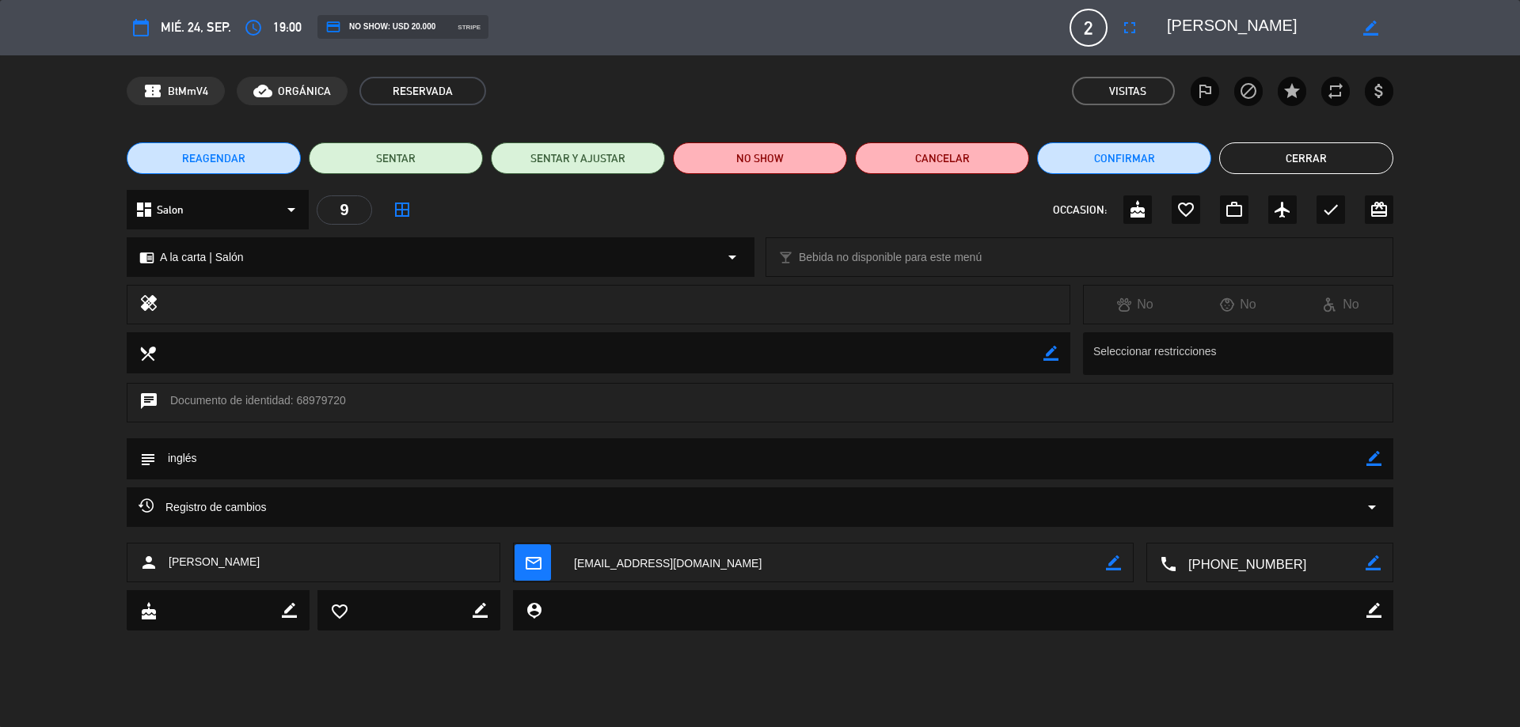
click at [1299, 158] on button "Cerrar" at bounding box center [1306, 158] width 174 height 32
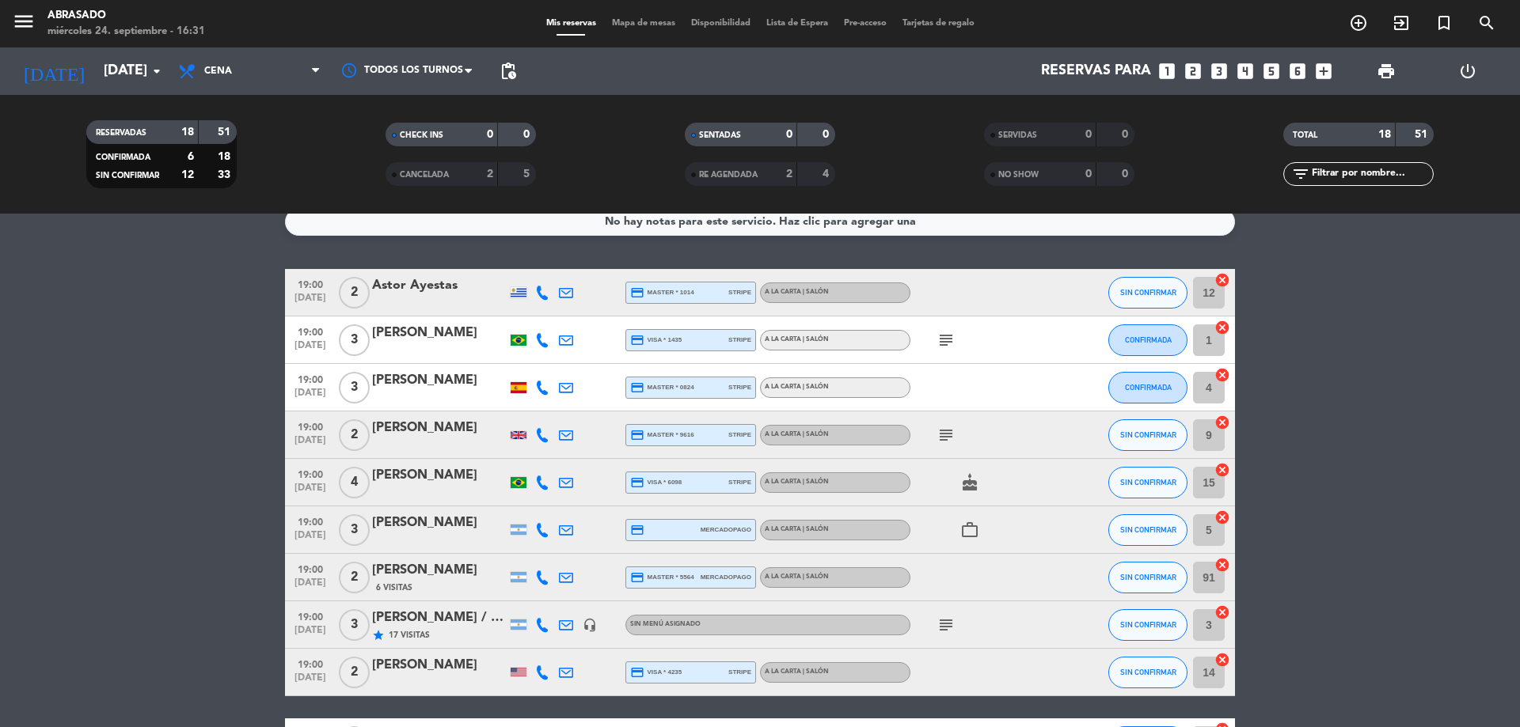
click at [559, 571] on icon at bounding box center [566, 578] width 14 height 14
click at [53, 572] on bookings-row "19:00 [DATE] 2 Astor Ayestas credit_card master * 1014 stripe A la carta | Saló…" at bounding box center [760, 729] width 1520 height 921
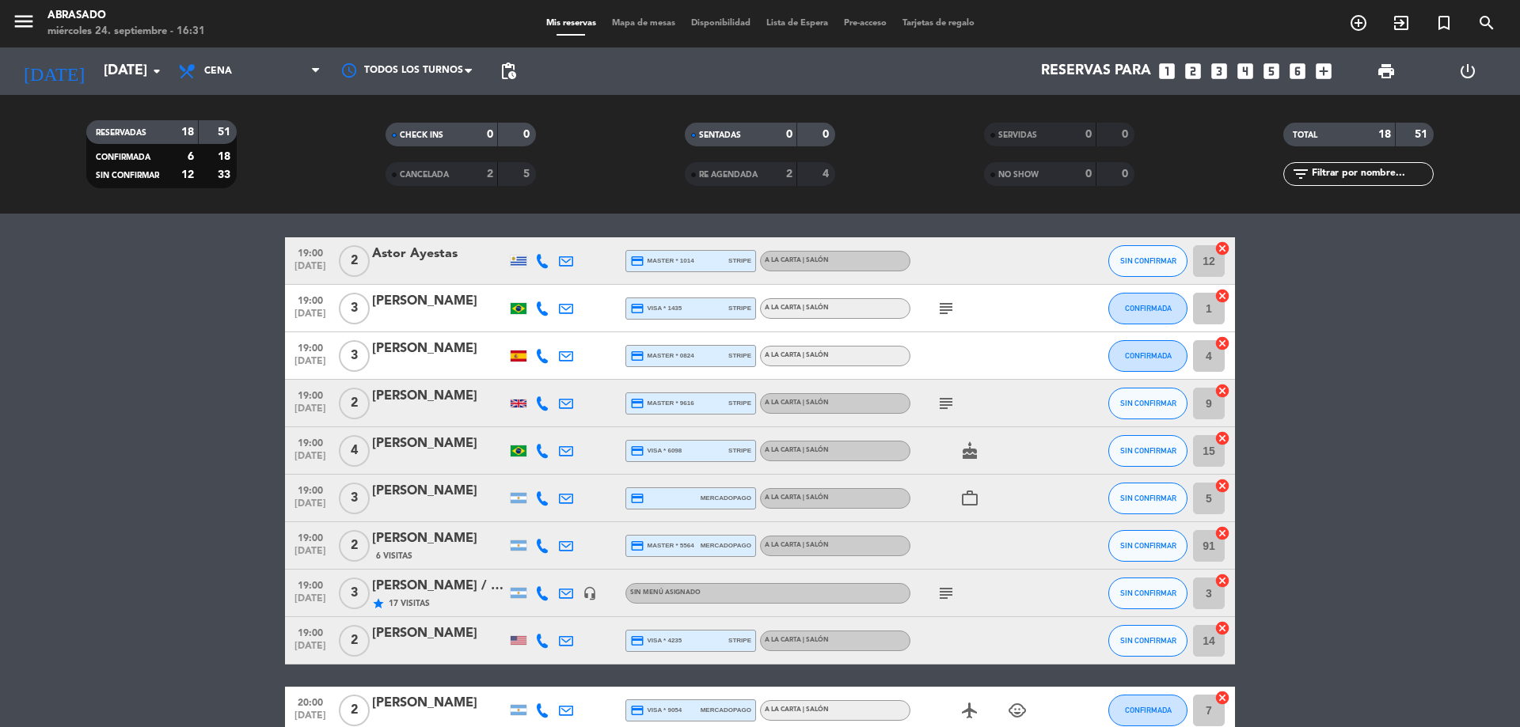
scroll to position [144, 0]
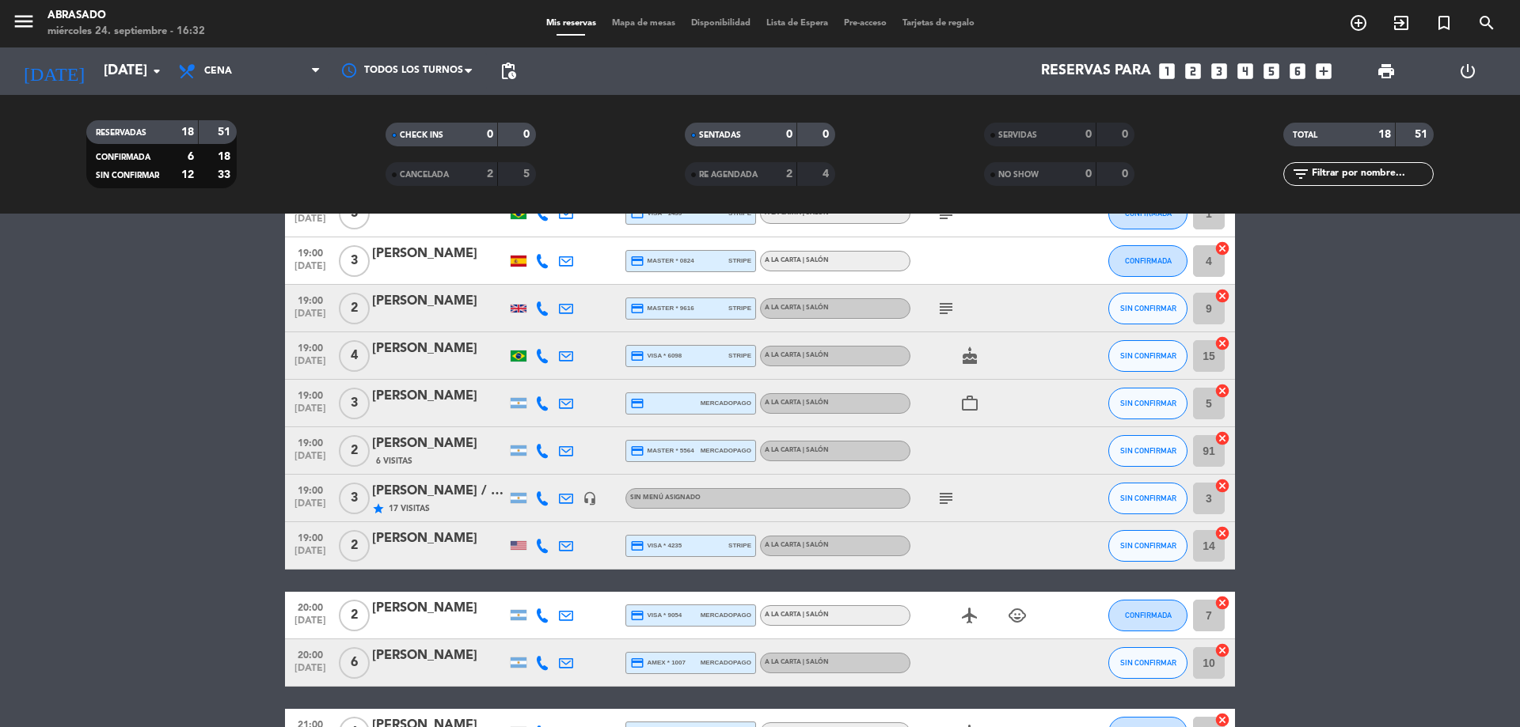
click at [542, 441] on div at bounding box center [542, 450] width 24 height 47
click at [543, 445] on icon at bounding box center [542, 451] width 14 height 14
click at [440, 546] on div "[PERSON_NAME]" at bounding box center [439, 539] width 135 height 21
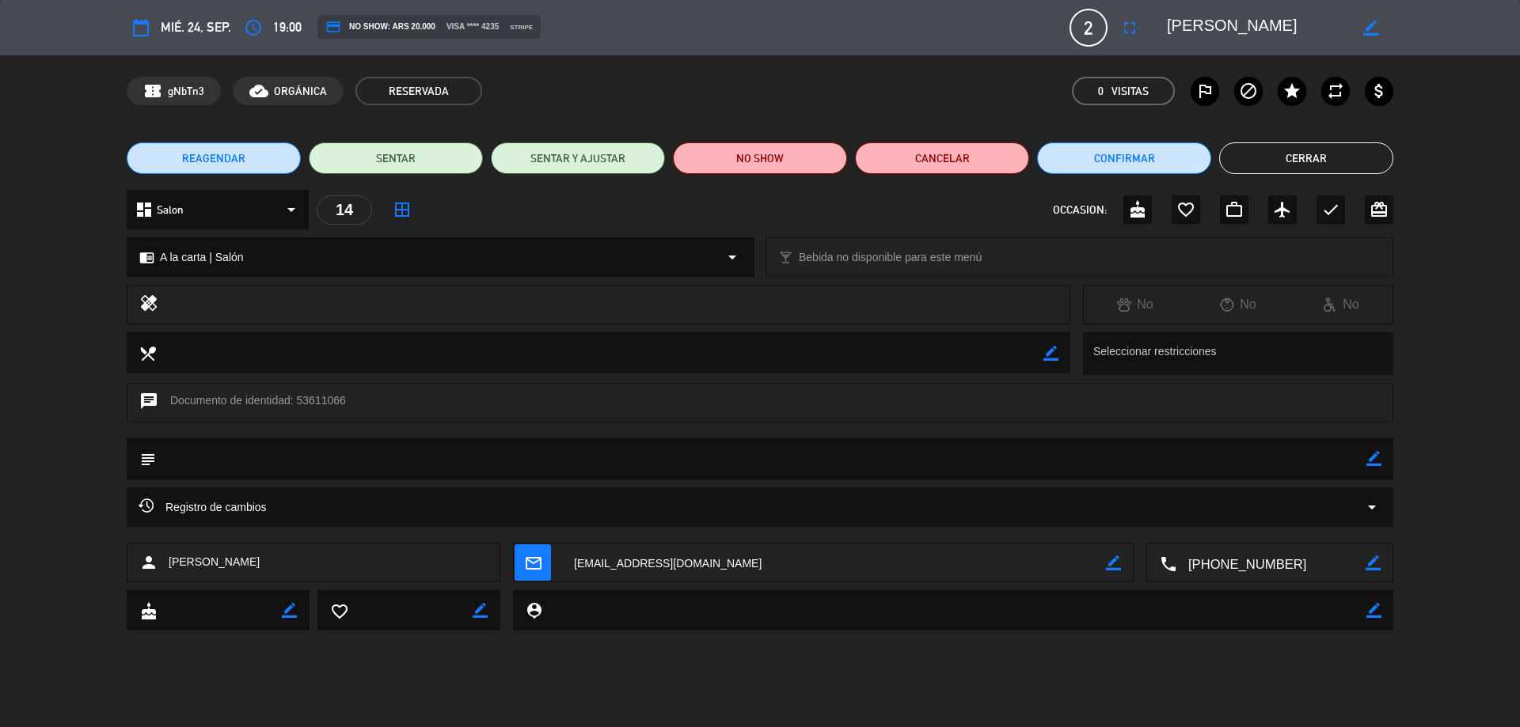
click at [1376, 454] on icon "border_color" at bounding box center [1373, 458] width 15 height 15
click at [1359, 459] on textarea at bounding box center [761, 459] width 1210 height 40
type textarea "inglés"
drag, startPoint x: 1370, startPoint y: 458, endPoint x: 1404, endPoint y: 444, distance: 36.9
click at [1373, 455] on icon at bounding box center [1373, 458] width 15 height 15
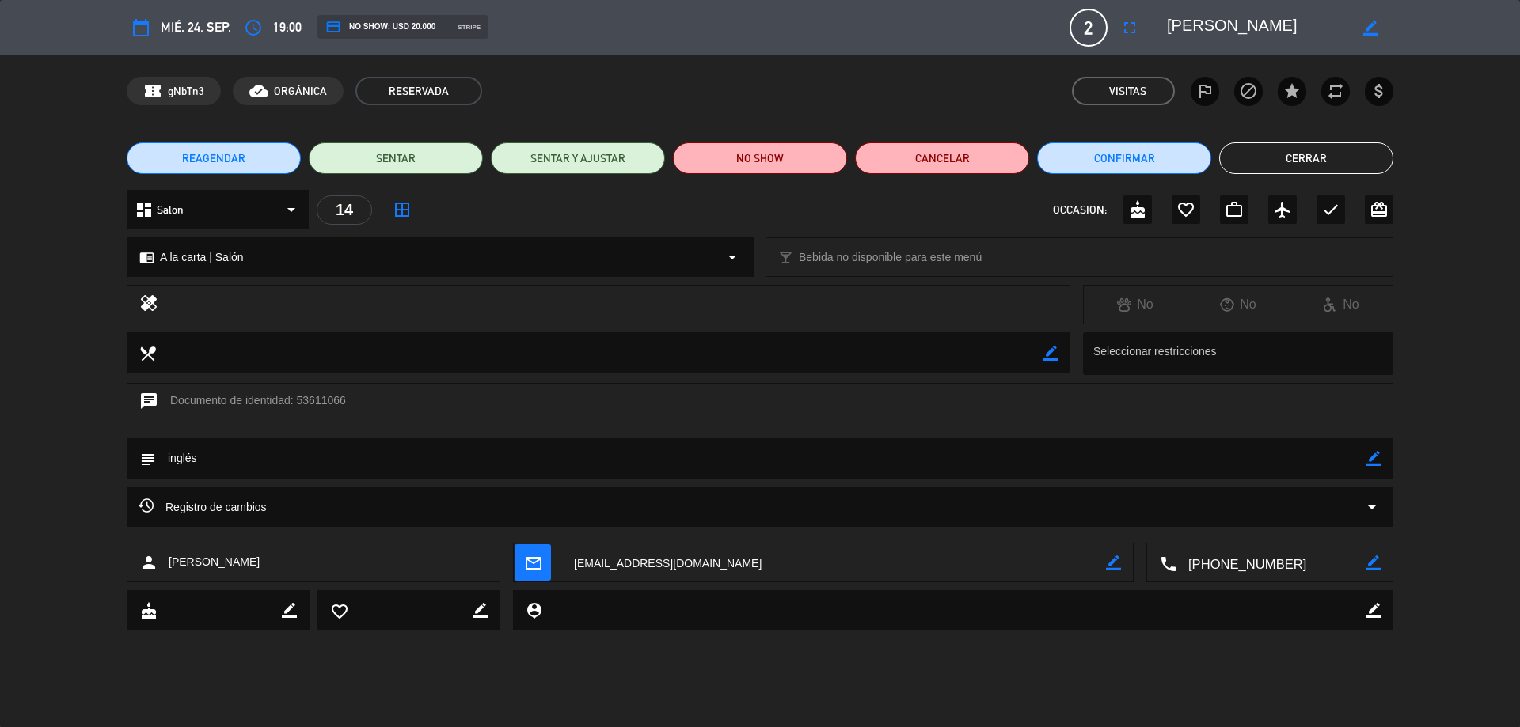
click at [1313, 161] on button "Cerrar" at bounding box center [1306, 158] width 174 height 32
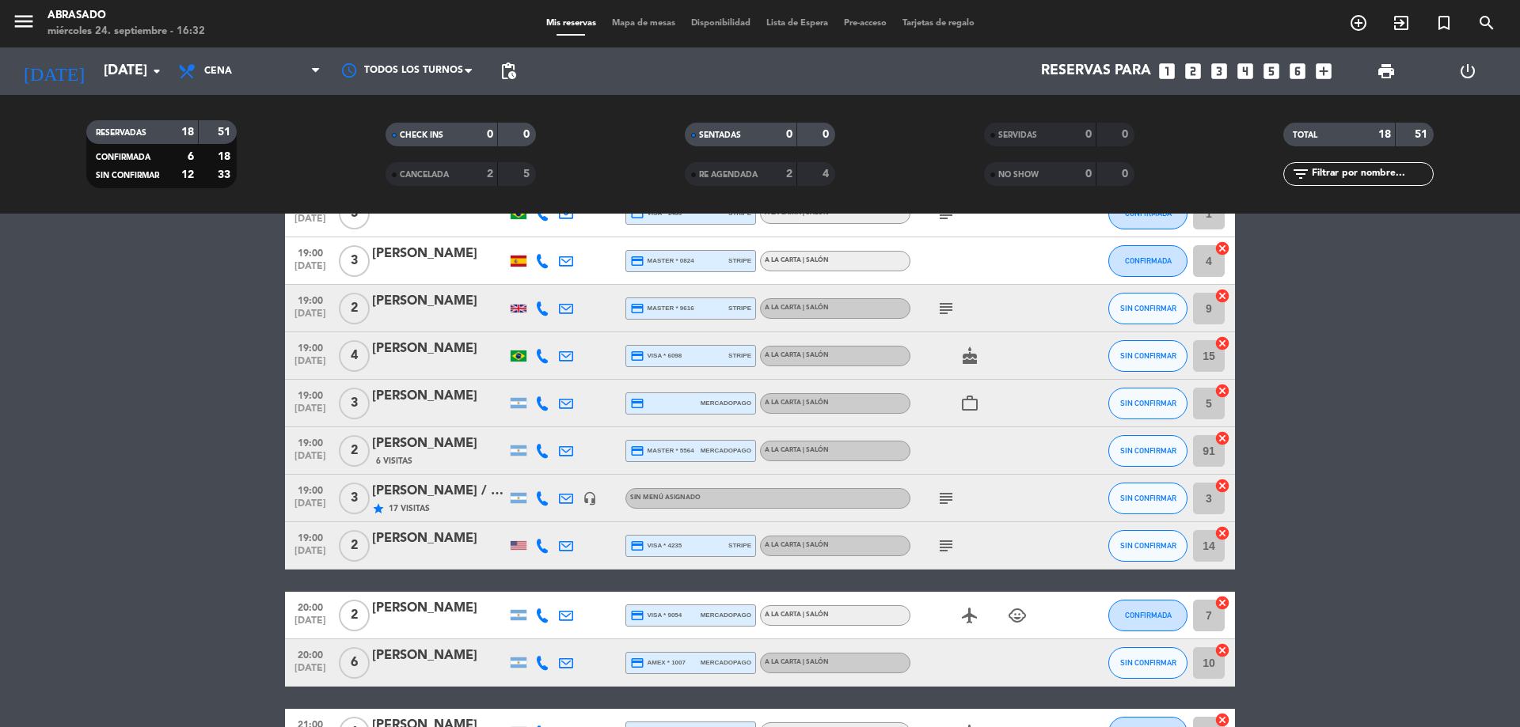
click at [119, 424] on bookings-row "19:00 [DATE] 2 Astor Ayestas credit_card master * 1014 stripe A la carta | Saló…" at bounding box center [760, 602] width 1520 height 921
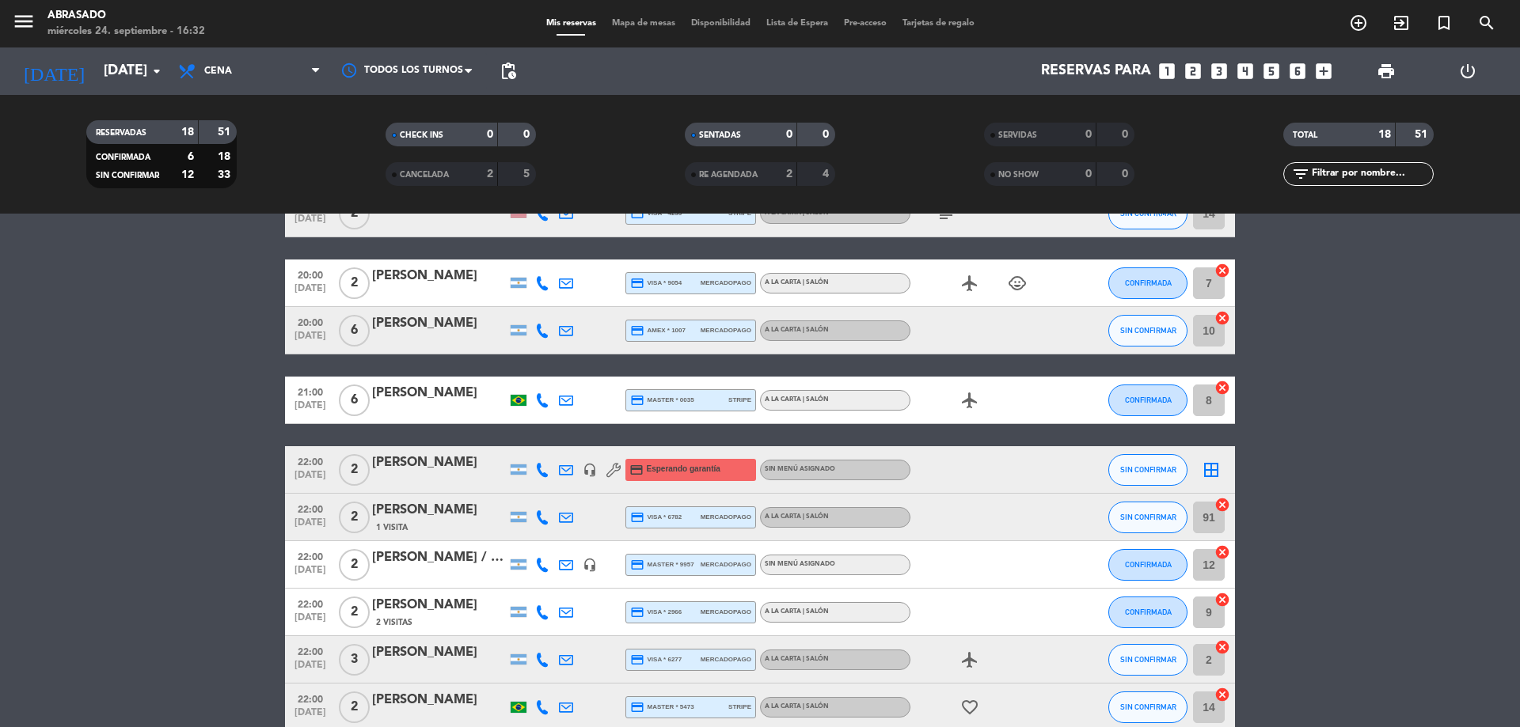
scroll to position [560, 0]
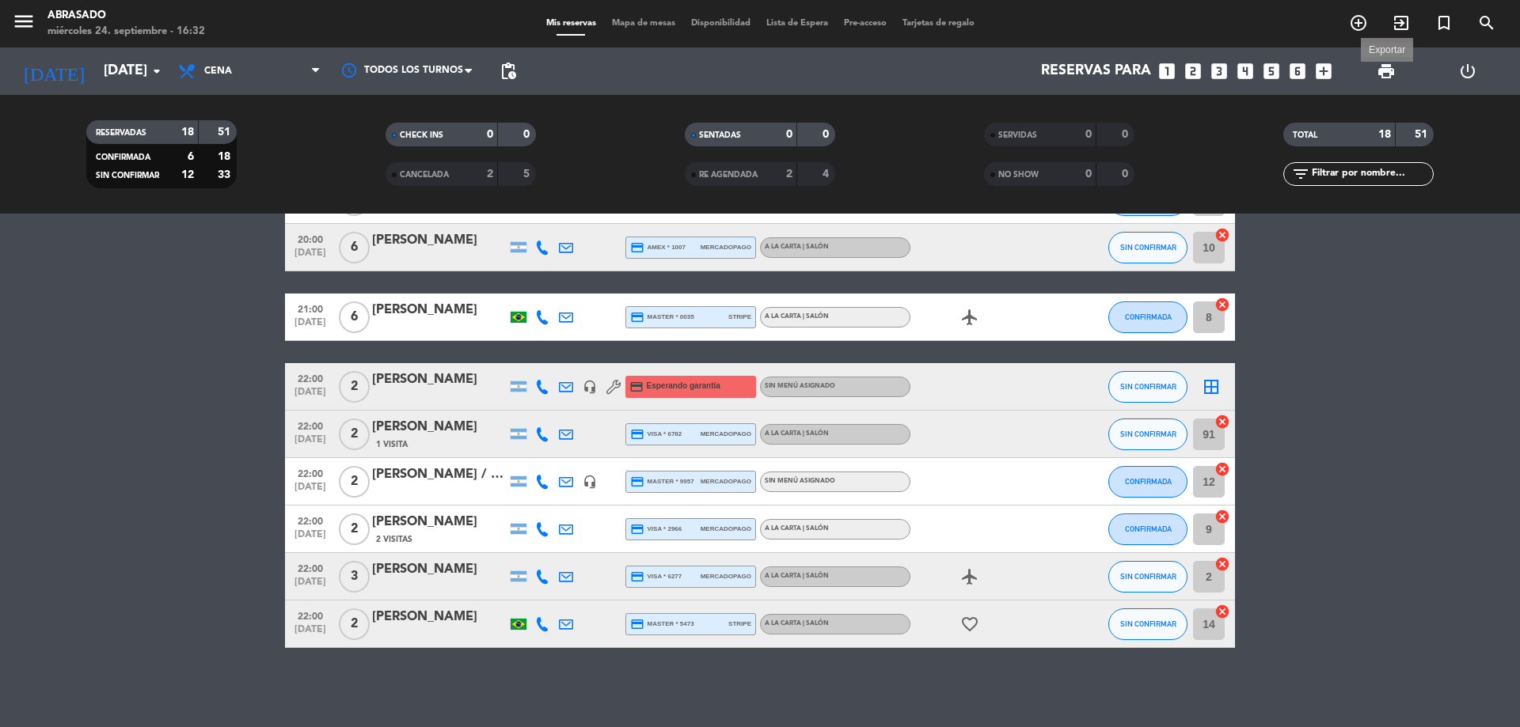
click at [1379, 68] on span "print" at bounding box center [1386, 71] width 19 height 19
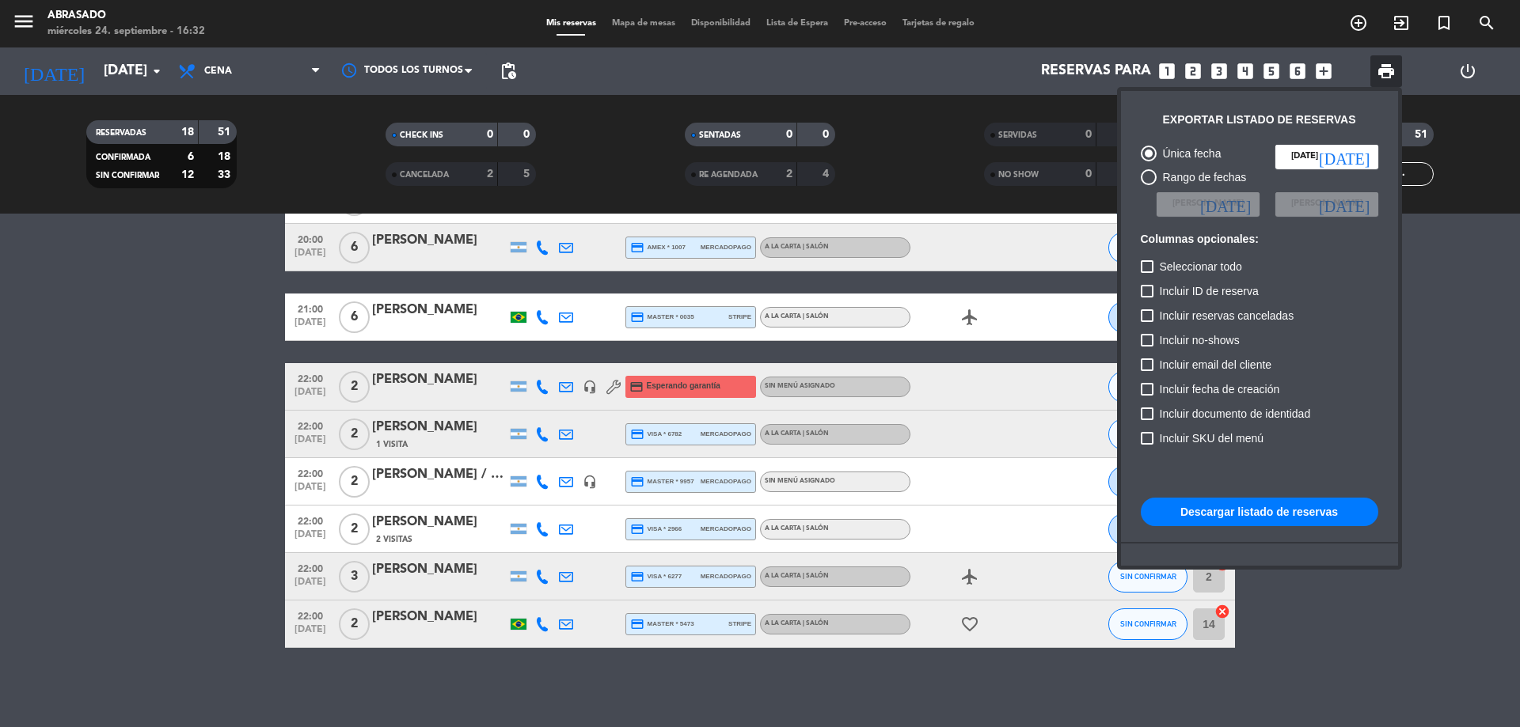
click at [1225, 514] on button "Descargar listado de reservas" at bounding box center [1259, 512] width 237 height 28
click at [1491, 268] on div at bounding box center [760, 363] width 1520 height 727
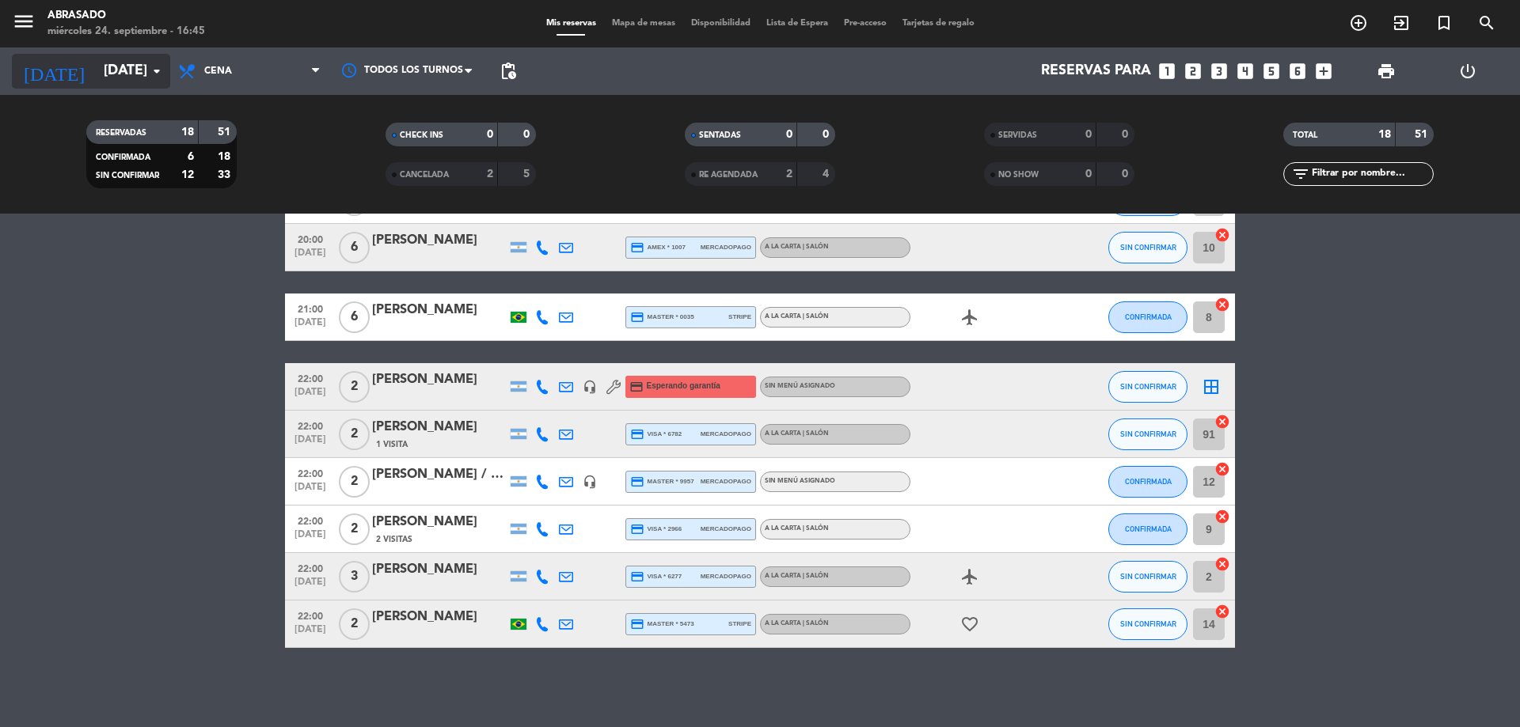
click at [97, 64] on input "[DATE]" at bounding box center [188, 71] width 184 height 32
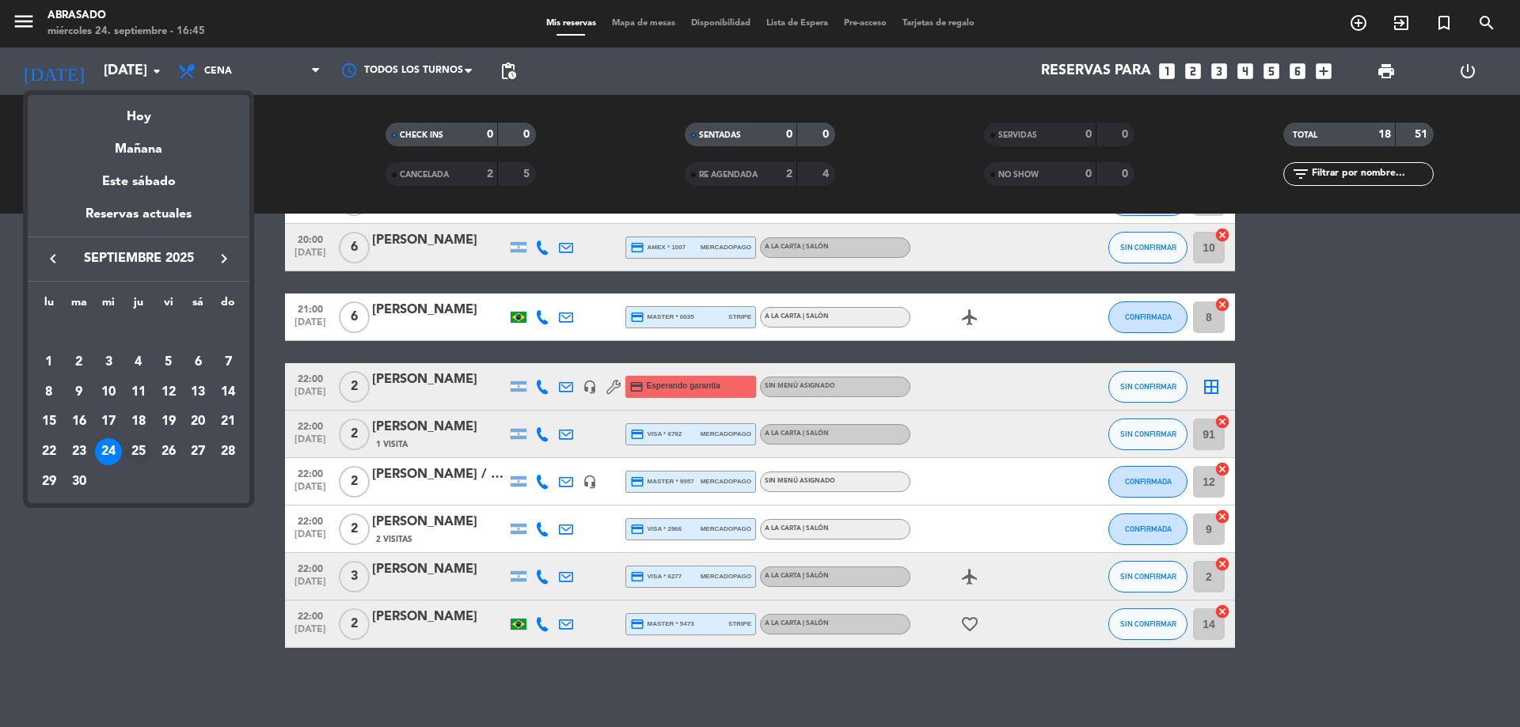
click at [138, 451] on div "25" at bounding box center [138, 452] width 27 height 27
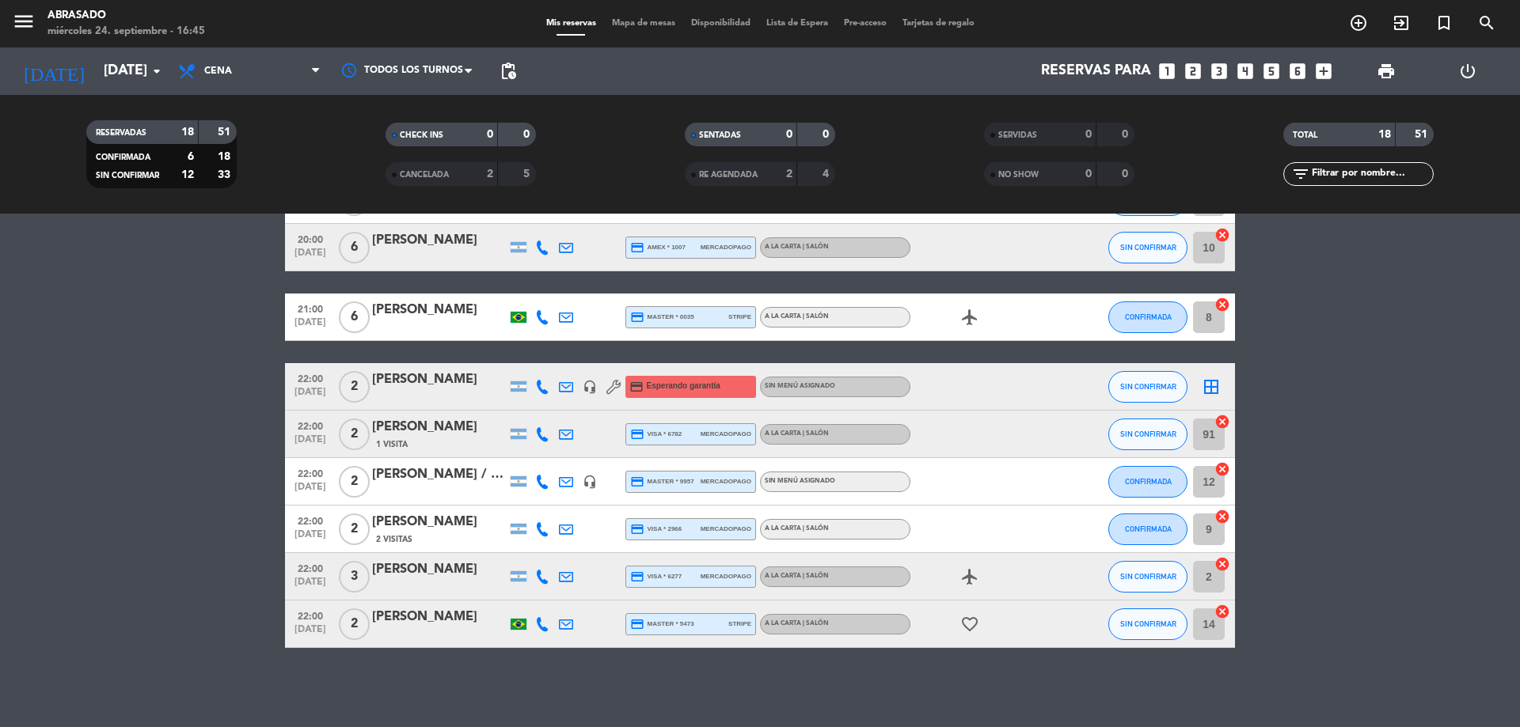
type input "[DEMOGRAPHIC_DATA][DATE]"
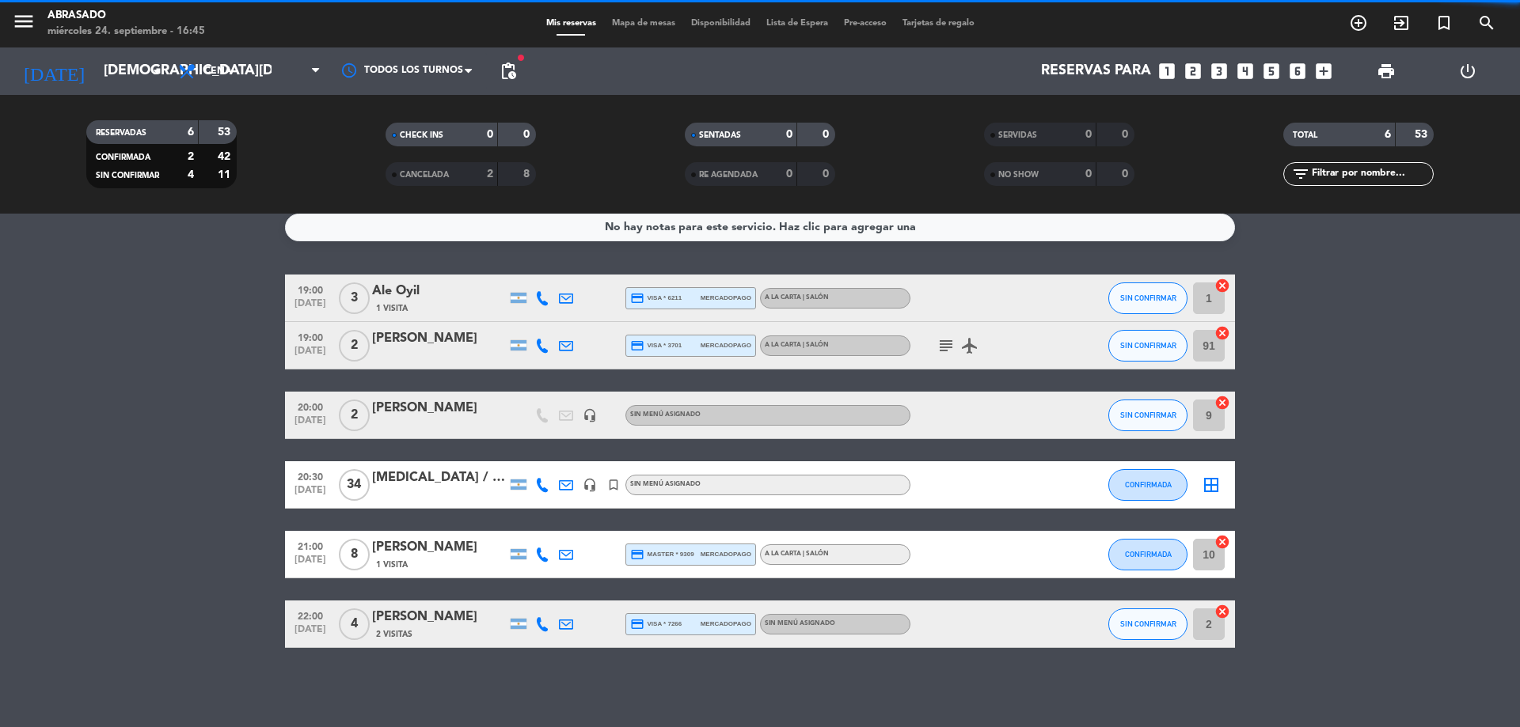
scroll to position [12, 0]
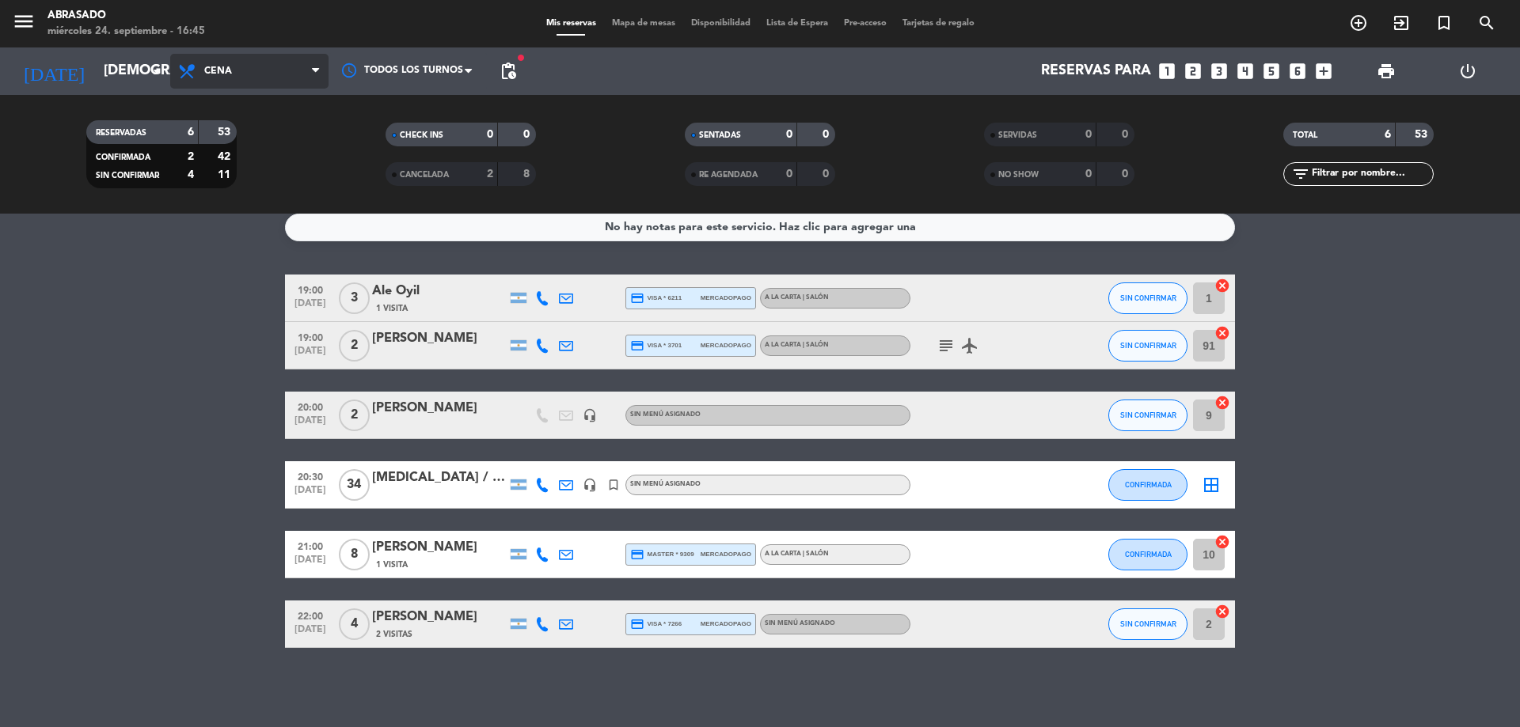
click at [222, 59] on span "Cena" at bounding box center [249, 71] width 158 height 35
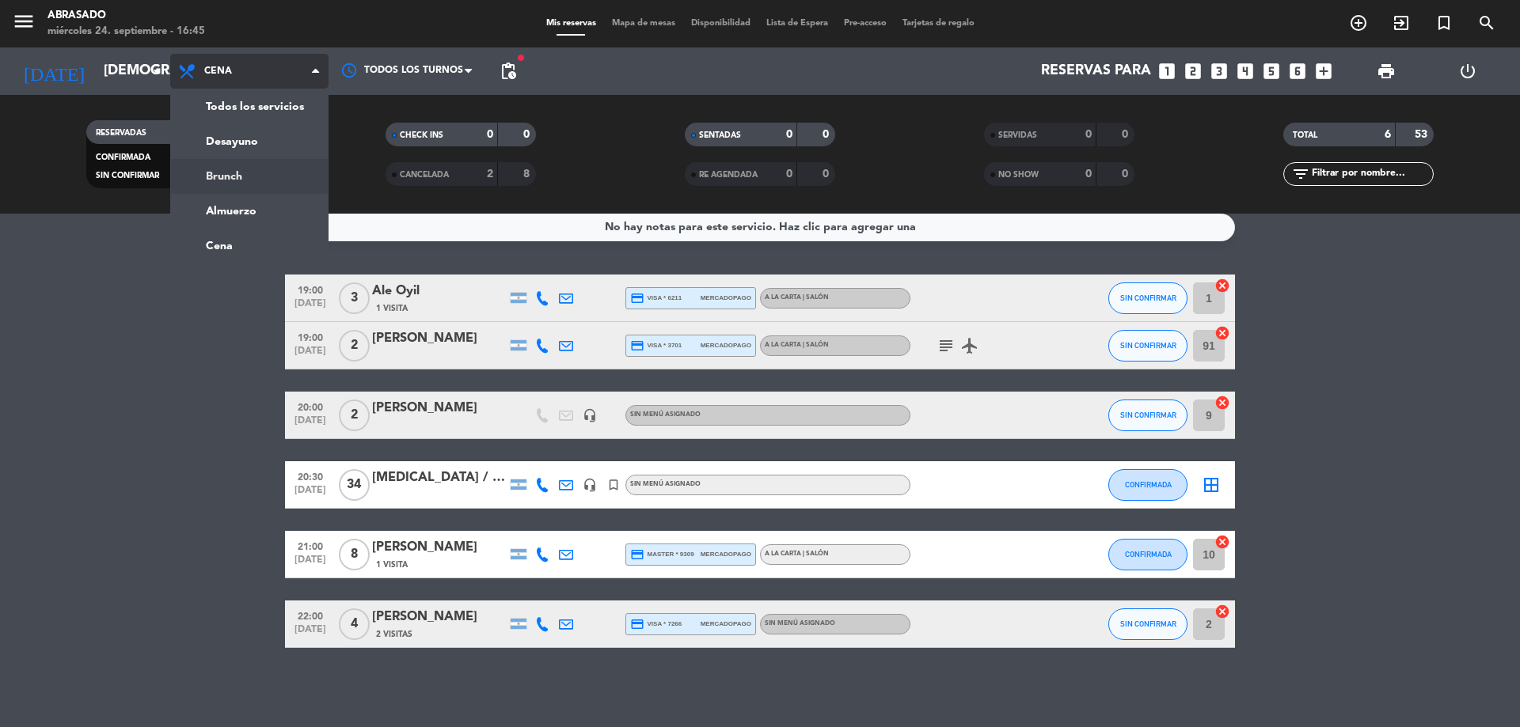
click at [239, 177] on div "menu Abrasado miércoles 24. septiembre - 16:45 Mis reservas Mapa de mesas Dispo…" at bounding box center [760, 107] width 1520 height 214
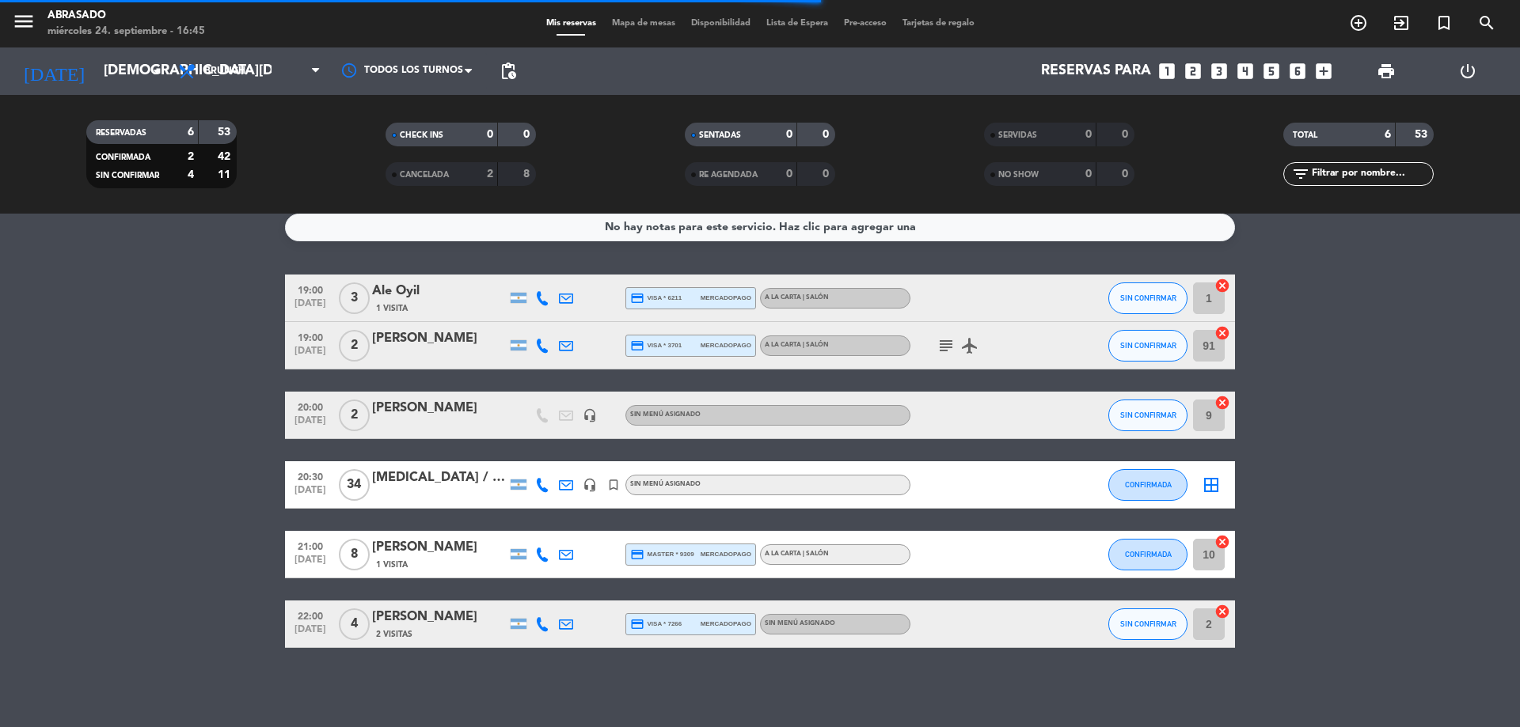
scroll to position [37, 0]
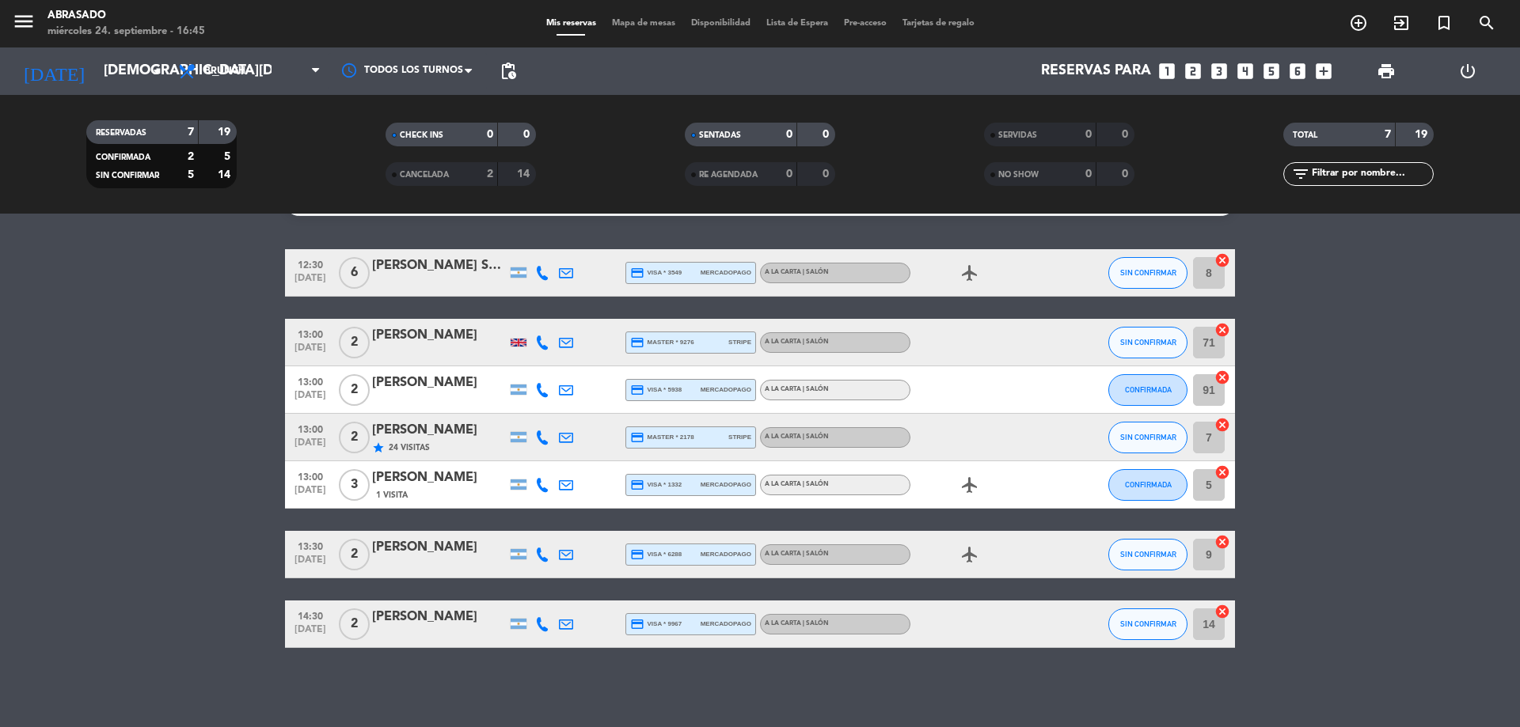
click at [966, 485] on icon "airplanemode_active" at bounding box center [969, 485] width 19 height 19
click at [965, 275] on icon "airplanemode_active" at bounding box center [969, 273] width 19 height 19
click at [967, 553] on icon "airplanemode_active" at bounding box center [969, 554] width 19 height 19
click at [942, 609] on div at bounding box center [981, 624] width 142 height 47
